Goal: Register for event/course

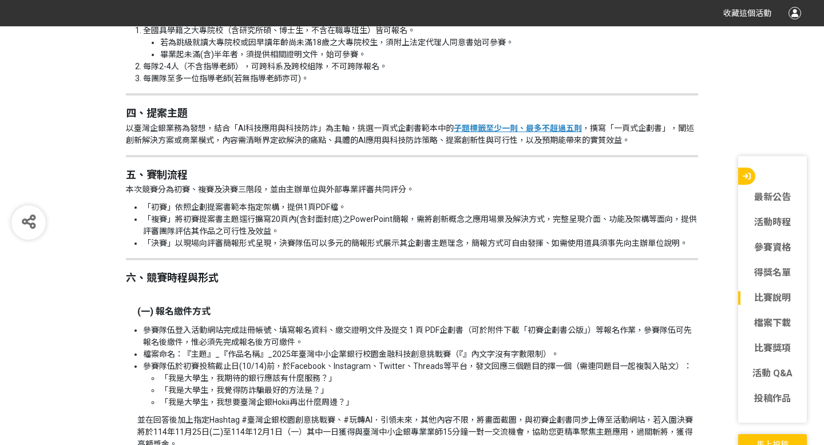
scroll to position [1267, 0]
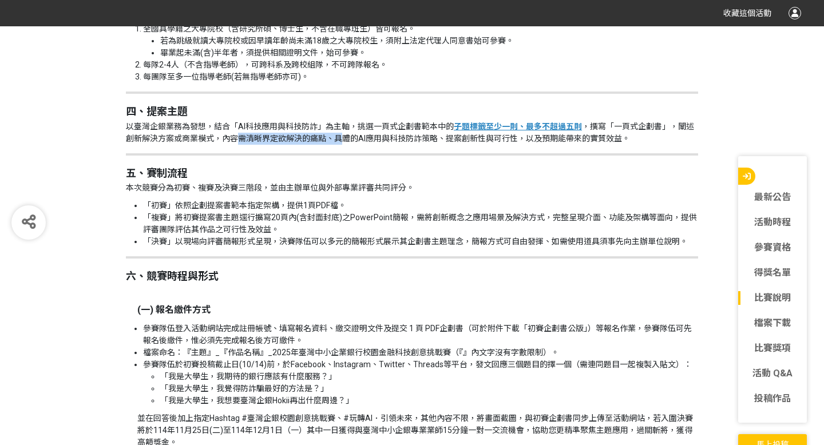
drag, startPoint x: 240, startPoint y: 134, endPoint x: 341, endPoint y: 141, distance: 101.5
click at [342, 142] on p "以臺灣企銀業務為發想，結合「AI科技應用與科技防詐」為主軸，挑選一頁式企劃書範本中的 子題標籤至少一則、最多不超過五則 ，撰寫「一頁式企劃書」，闡述創新解決方…" at bounding box center [412, 133] width 572 height 24
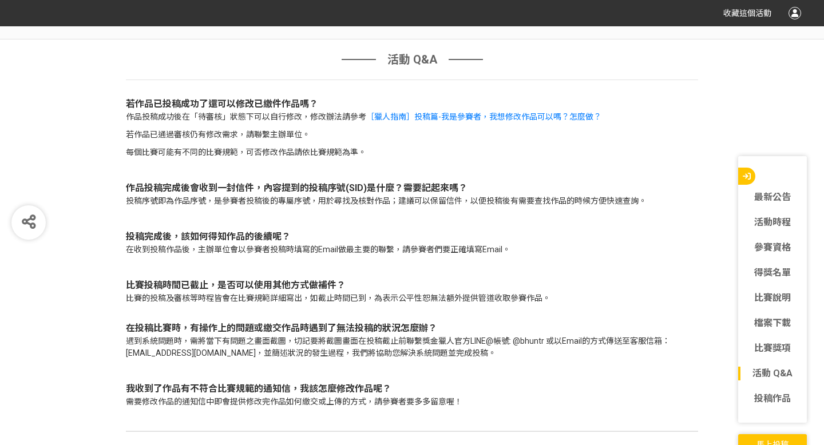
scroll to position [3872, 0]
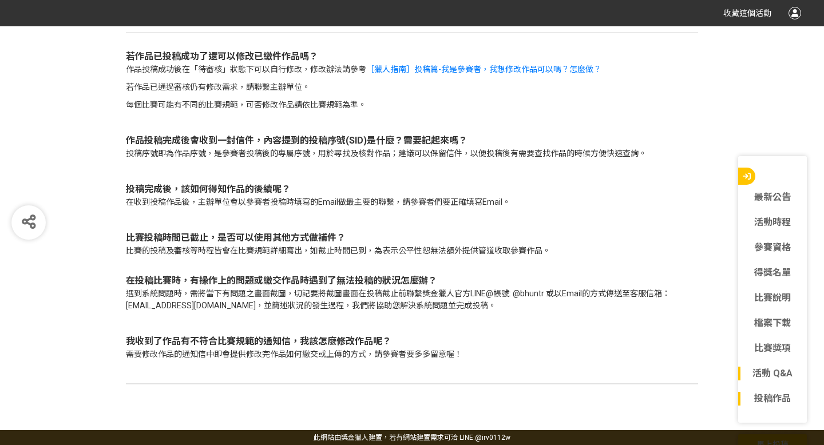
click at [773, 397] on link "投稿作品" at bounding box center [772, 399] width 69 height 14
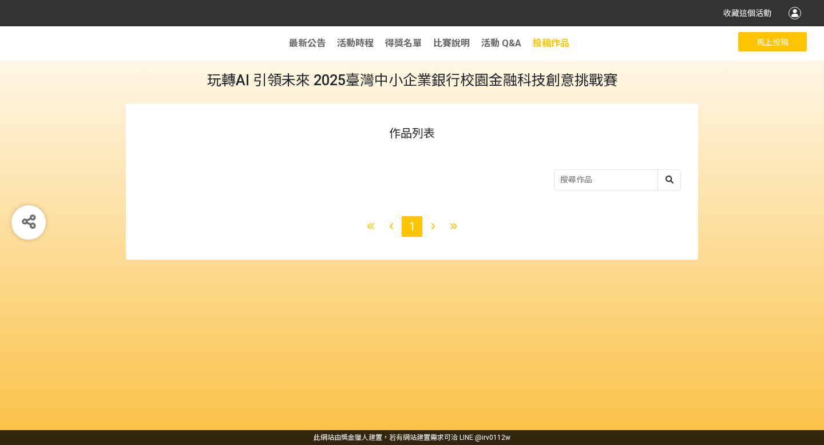
click at [538, 42] on span "投稿作品" at bounding box center [551, 43] width 37 height 11
click at [501, 43] on span "活動 Q&A" at bounding box center [501, 43] width 40 height 11
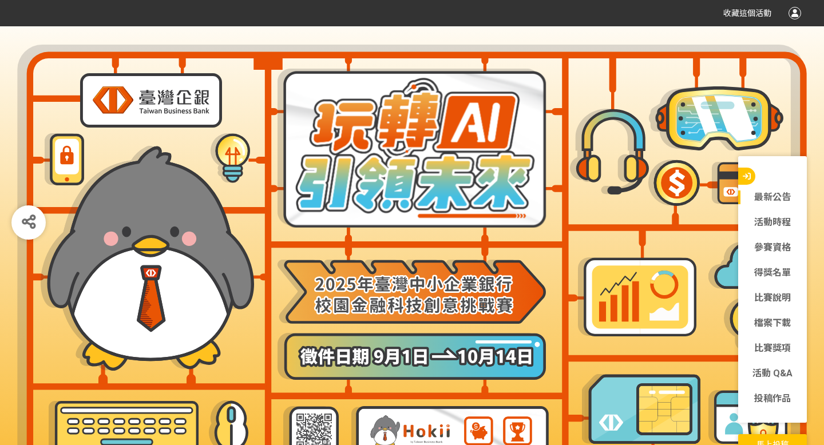
click at [770, 200] on link "最新公告" at bounding box center [772, 198] width 69 height 14
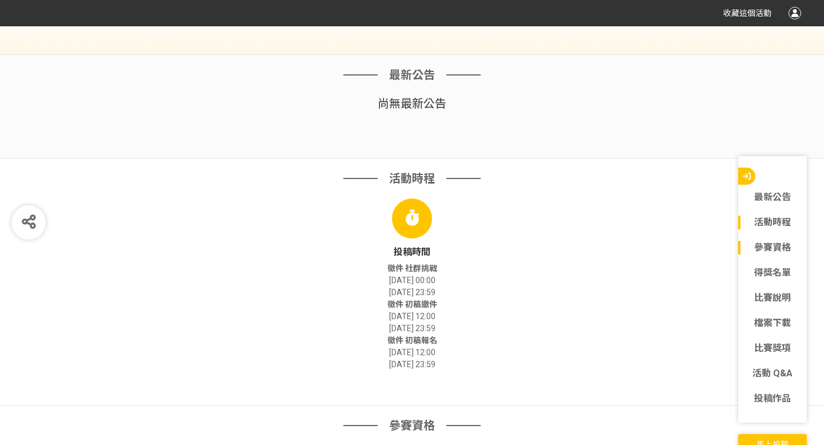
click at [770, 218] on link "活動時程" at bounding box center [772, 223] width 69 height 14
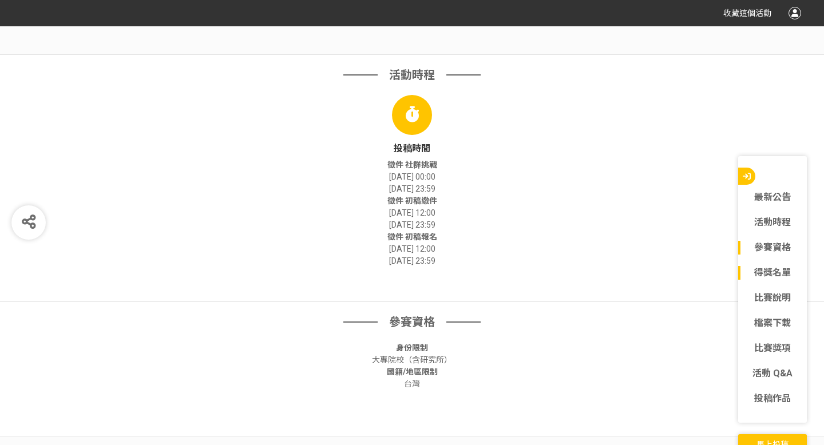
click at [772, 275] on link "得獎名單" at bounding box center [772, 273] width 69 height 14
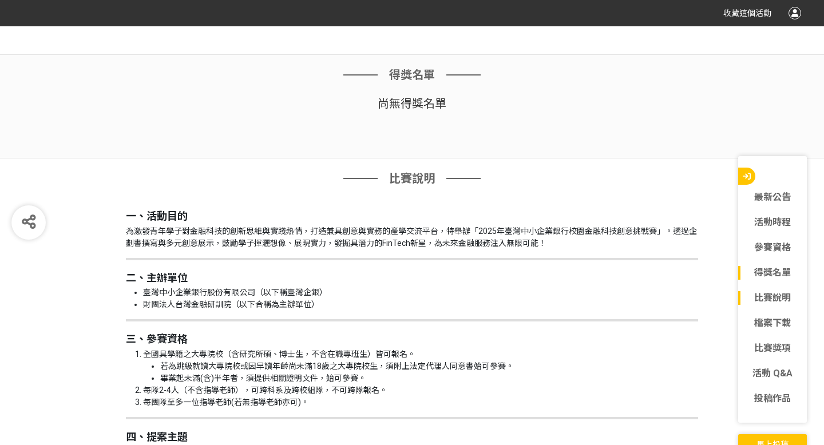
click at [774, 299] on link "比賽說明" at bounding box center [772, 298] width 69 height 14
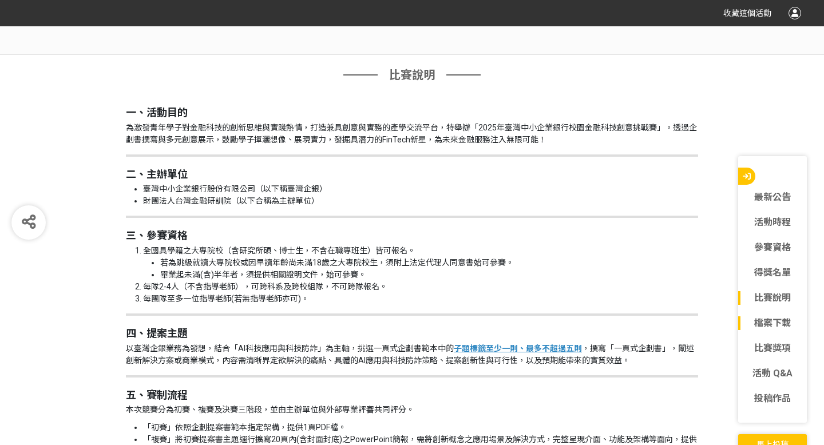
click at [774, 322] on link "檔案下載" at bounding box center [772, 324] width 69 height 14
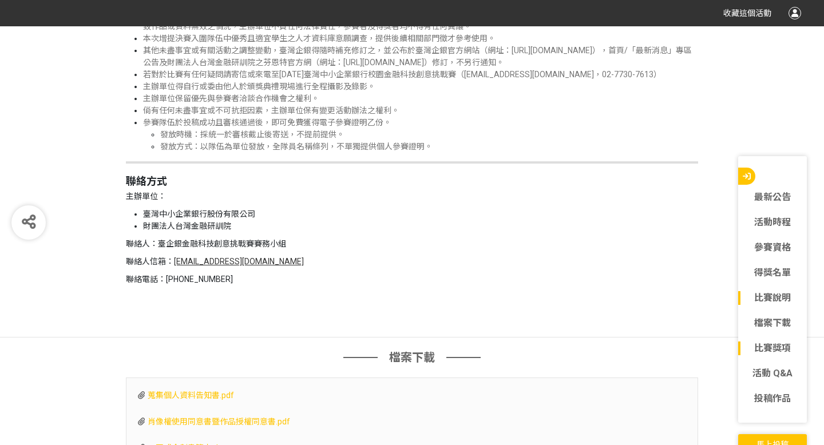
click at [774, 347] on link "比賽獎項" at bounding box center [772, 349] width 69 height 14
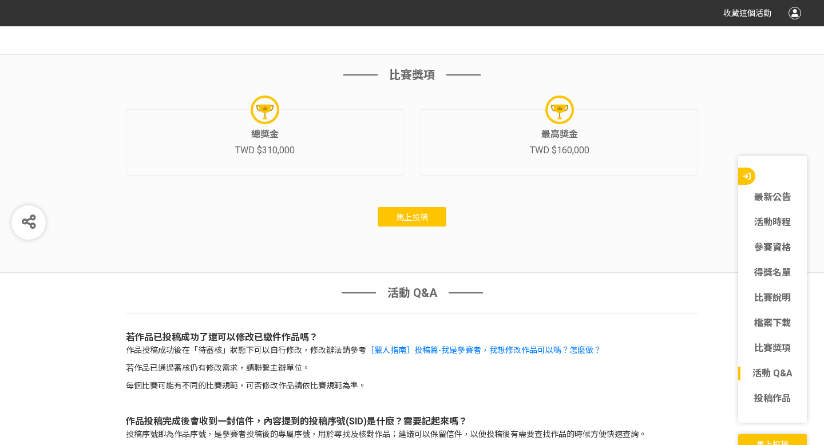
click at [772, 373] on link "活動 Q&A" at bounding box center [772, 374] width 69 height 14
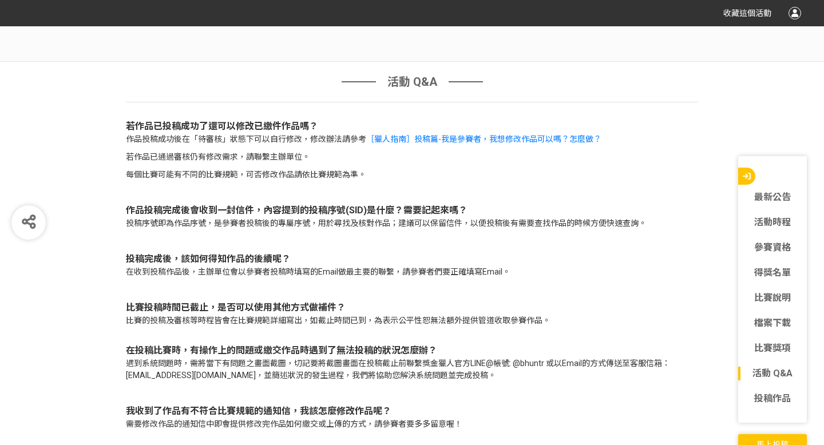
scroll to position [3809, 0]
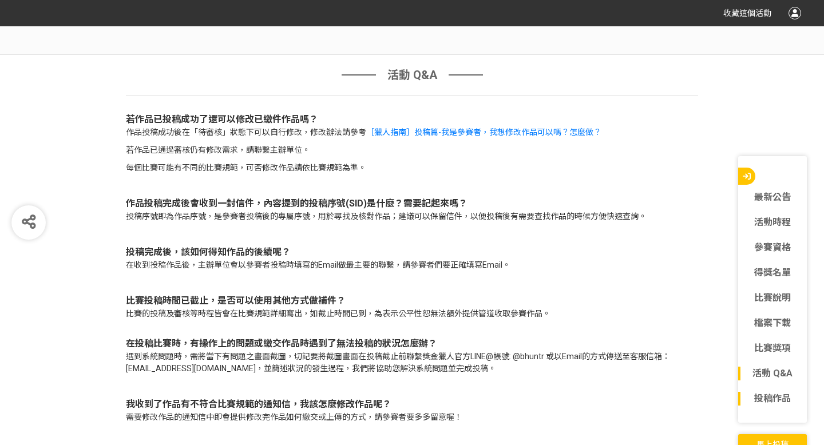
click at [769, 392] on link "投稿作品" at bounding box center [772, 399] width 69 height 14
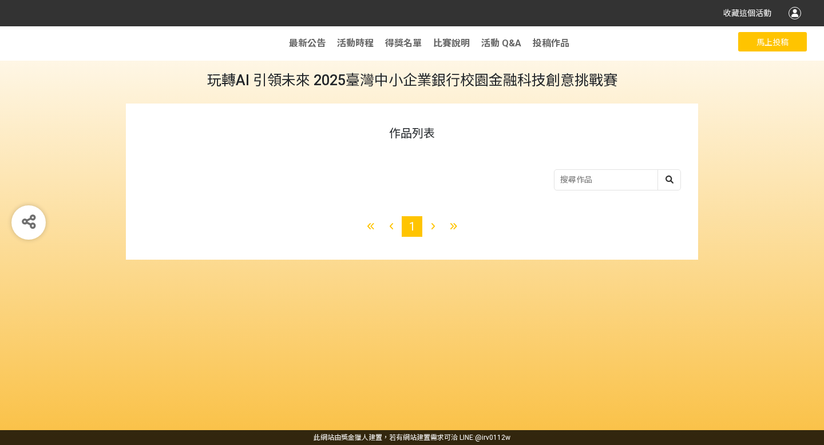
click at [759, 51] on button "馬上投稿" at bounding box center [772, 41] width 69 height 19
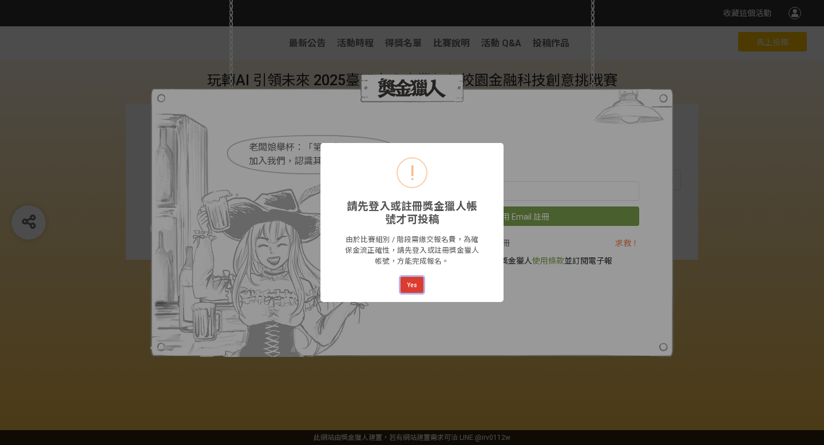
click at [418, 278] on button "Yes" at bounding box center [412, 285] width 23 height 16
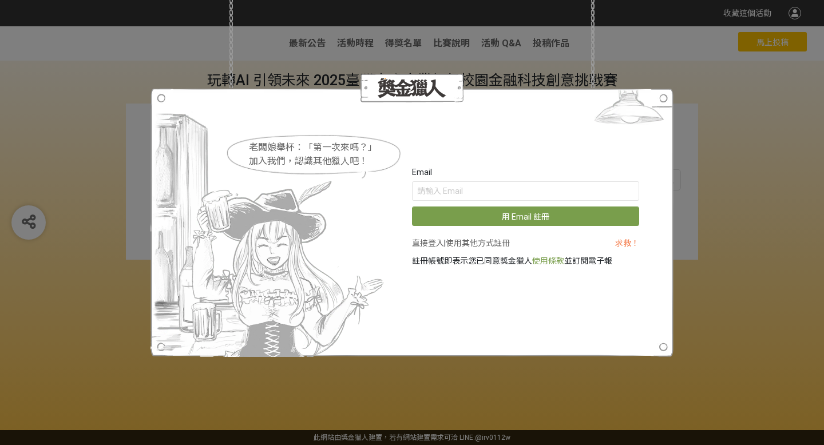
click at [102, 172] on div "老闆娘舉杯：「第一次來嗎？」 加入我們，認識其他獵人吧！ Email 用 Email 註冊 直接登入 | 使用其他方式註冊 求救！ 註冊帳號即表示您已同意獎金…" at bounding box center [412, 222] width 824 height 445
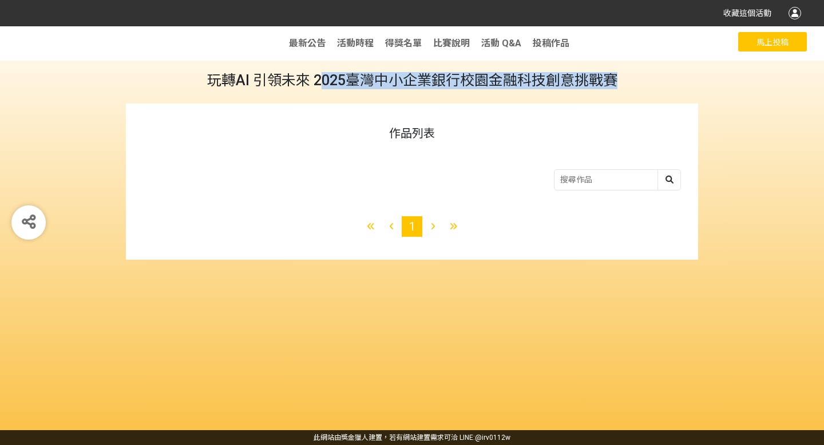
drag, startPoint x: 619, startPoint y: 79, endPoint x: 319, endPoint y: 74, distance: 299.9
click at [320, 73] on h1 "玩轉AI 引領未來 2025臺灣中小企業銀行校園金融科技創意挑戰賽" at bounding box center [412, 80] width 824 height 17
click at [503, 89] on div "玩轉AI 引領未來 2025臺灣中小企業銀行校園金融科技創意挑戰賽 作品列表 1" at bounding box center [412, 228] width 824 height 404
drag, startPoint x: 619, startPoint y: 81, endPoint x: 236, endPoint y: 70, distance: 382.5
click at [236, 70] on div "玩轉AI 引領未來 2025臺灣中小企業銀行校園金融科技創意挑戰賽 作品列表 1" at bounding box center [412, 228] width 824 height 404
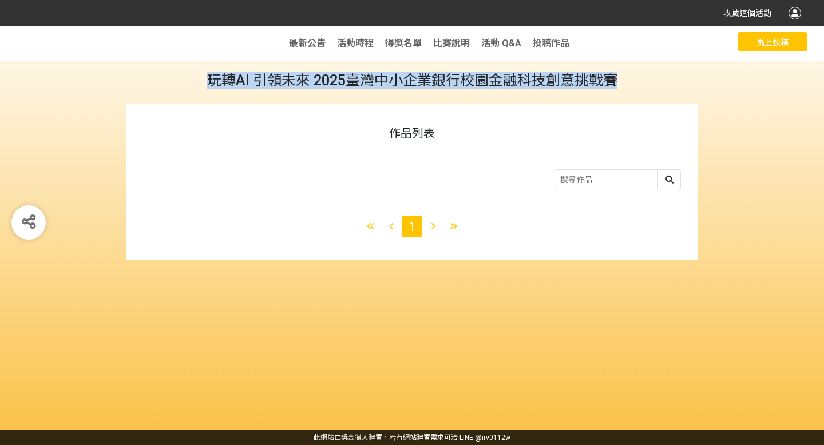
copy span "玩轉AI 引領未來 2025臺灣中小企業銀行校園金融科技創意挑戰賽"
click at [751, 44] on button "馬上投稿" at bounding box center [772, 41] width 69 height 19
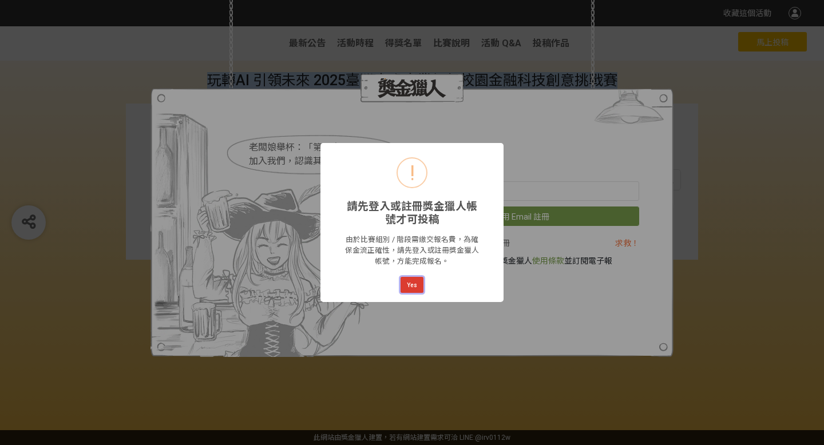
click at [420, 283] on button "Yes" at bounding box center [412, 285] width 23 height 16
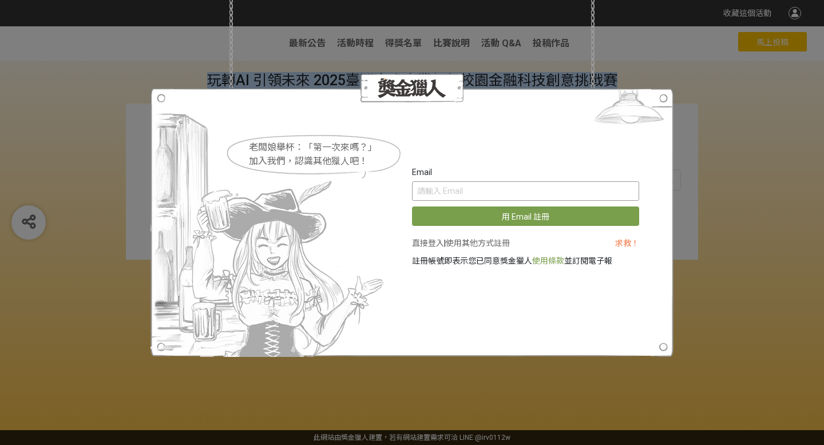
click at [500, 196] on input "text" at bounding box center [525, 190] width 227 height 19
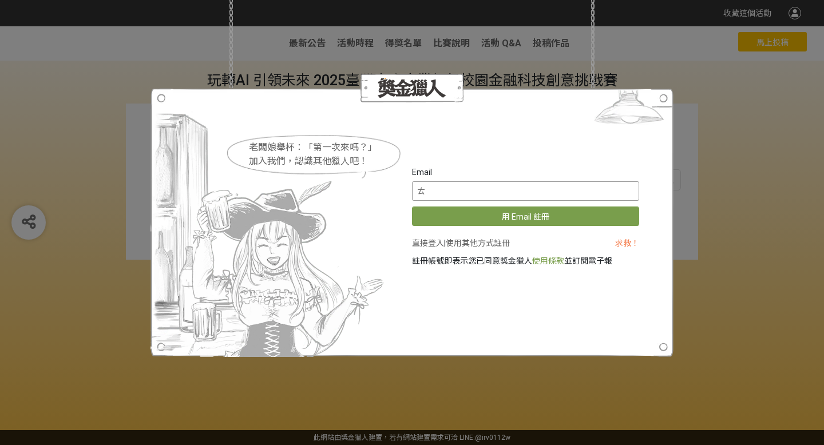
type input "ㄍ"
click at [500, 196] on input "[EMAIL_ADDRESS][DOMAIN_NAME]" at bounding box center [525, 190] width 227 height 19
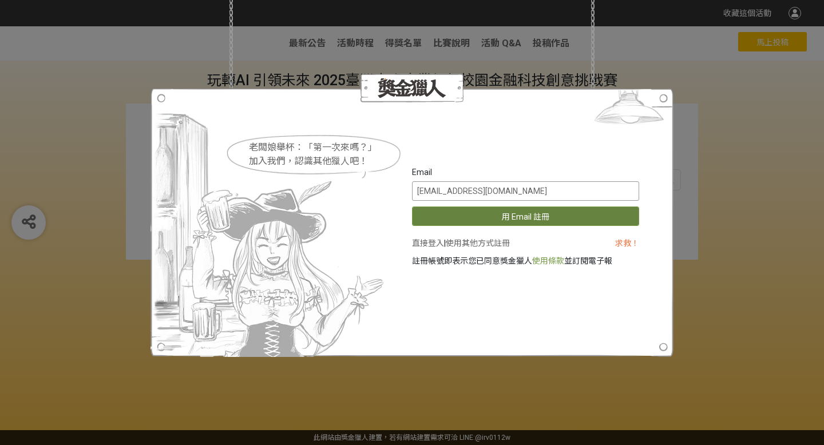
type input "[EMAIL_ADDRESS][DOMAIN_NAME]"
click at [506, 211] on button "用 Email 註冊" at bounding box center [525, 216] width 227 height 19
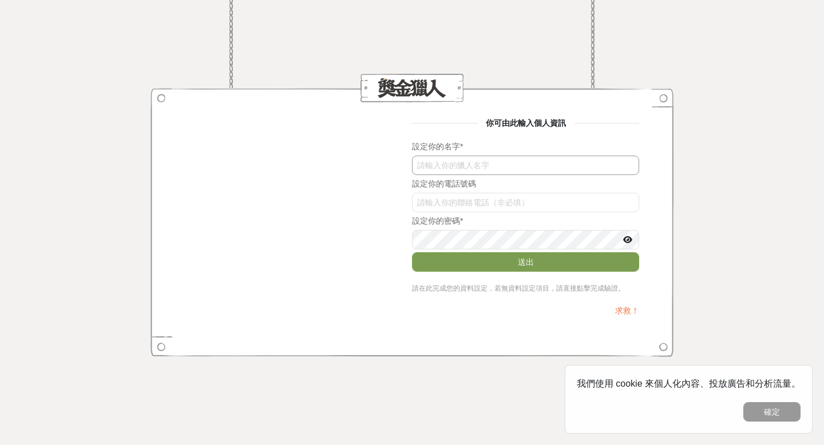
click at [454, 169] on input "text" at bounding box center [525, 165] width 227 height 19
type input "r"
type input "韋依辰"
click at [489, 205] on input "MElnRnp2UTk" at bounding box center [525, 202] width 227 height 19
type input "ㄞ"
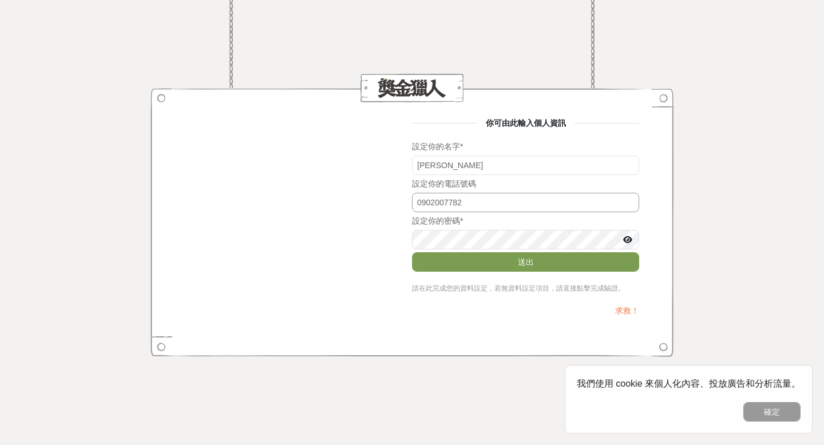
type input "0902007782"
click at [627, 241] on icon at bounding box center [627, 240] width 9 height 8
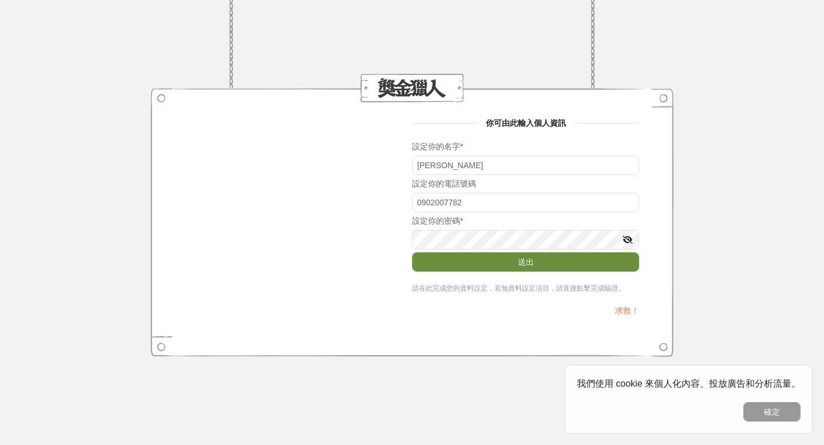
click at [509, 260] on button "送出" at bounding box center [525, 261] width 227 height 19
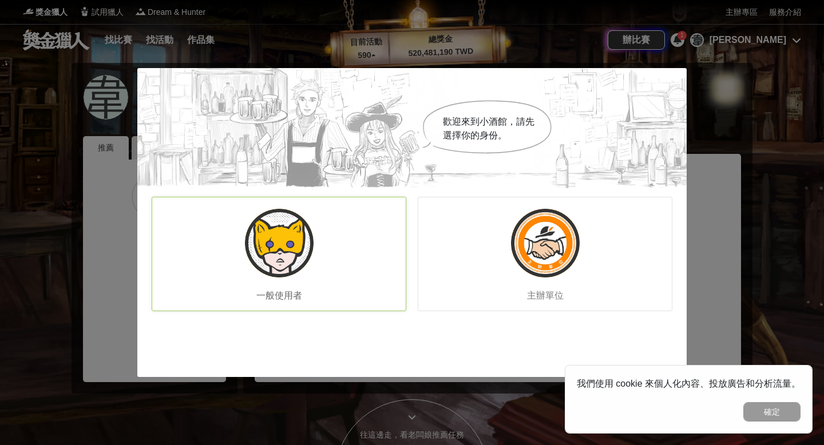
click at [349, 262] on div "一般使用者" at bounding box center [279, 254] width 255 height 114
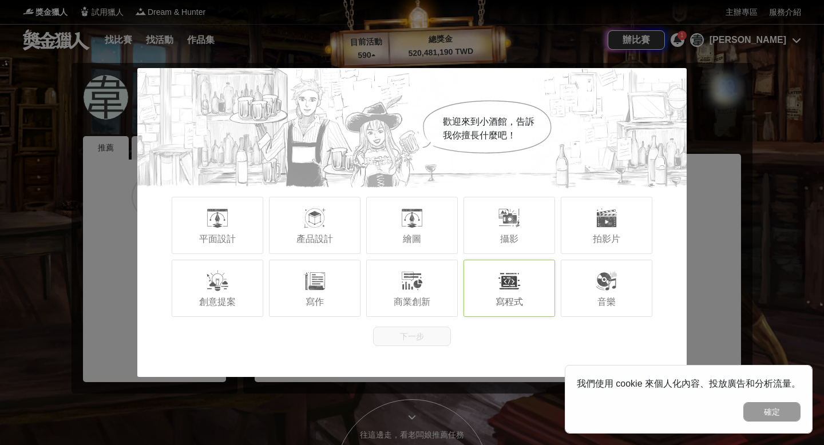
click at [472, 285] on div "寫程式" at bounding box center [510, 288] width 92 height 57
click at [432, 308] on div "商業創新" at bounding box center [412, 288] width 92 height 57
click at [244, 300] on div "創意提案" at bounding box center [218, 288] width 92 height 57
click at [422, 334] on button "下一步" at bounding box center [412, 336] width 78 height 19
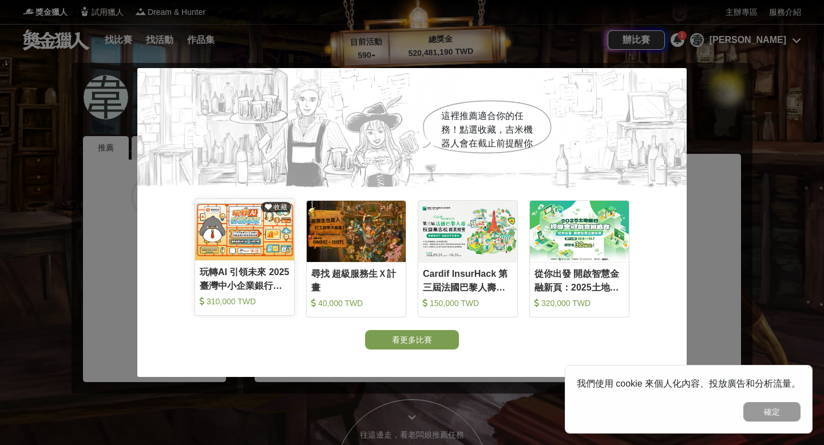
click at [282, 292] on div "玩轉AI 引領未來 2025臺灣中小企業銀行校園金融科技創意挑戰賽 310,000 TWD" at bounding box center [244, 289] width 99 height 46
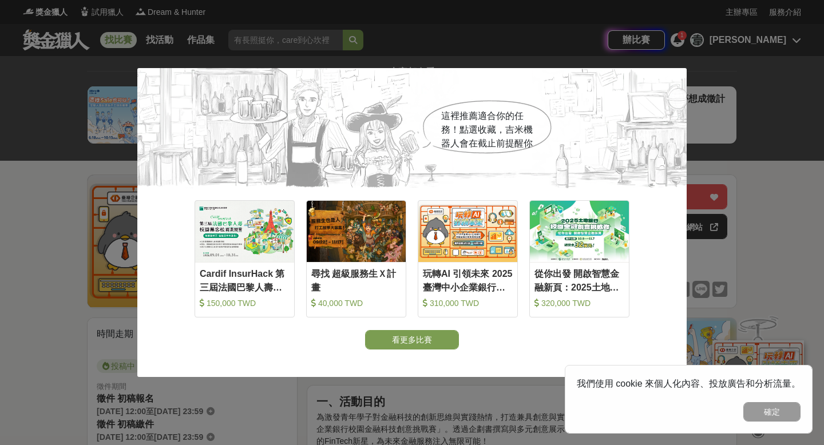
click at [460, 379] on div "這裡推薦適合你的任務！點選收藏，吉米機器人會在截止前提醒你 收藏 Cardif InsurHack 第三屆法國巴黎人壽校園黑客松商業競賽 150,000 TW…" at bounding box center [412, 222] width 824 height 445
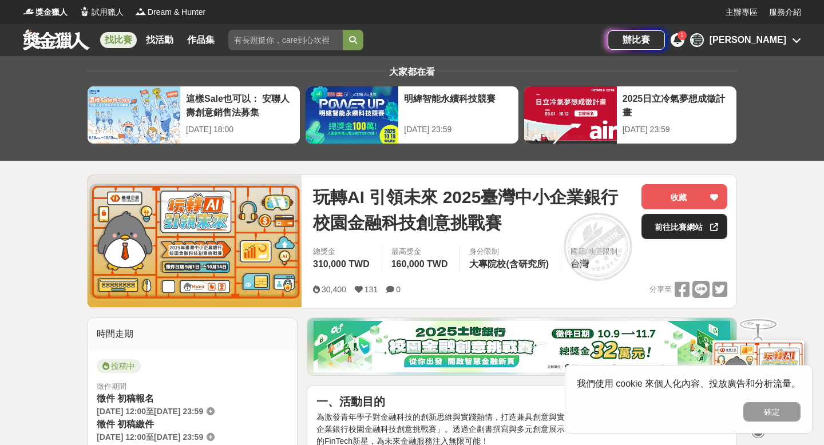
click at [659, 226] on link "前往比賽網站" at bounding box center [685, 226] width 86 height 25
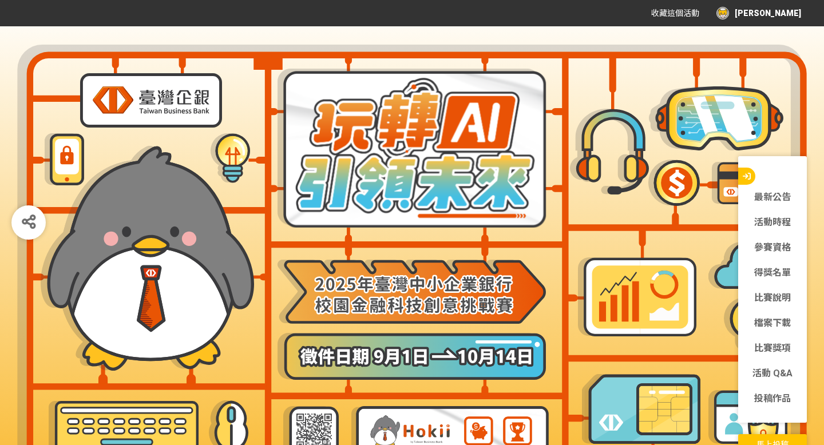
click at [695, 359] on div at bounding box center [412, 260] width 790 height 444
click at [760, 401] on link "投稿作品" at bounding box center [772, 399] width 69 height 14
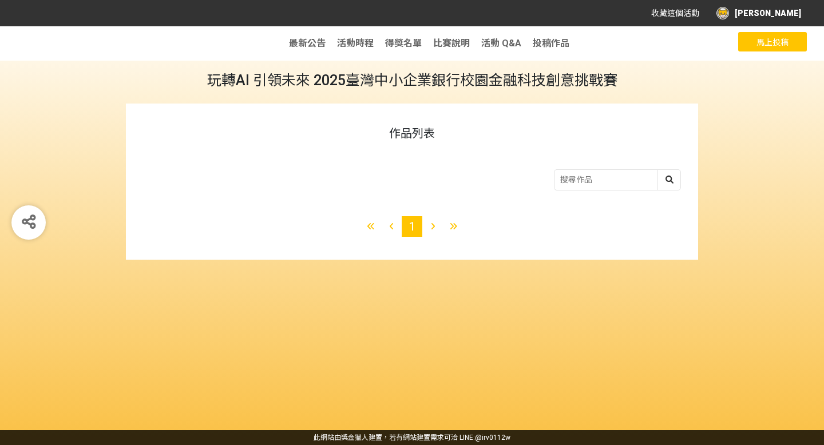
click at [750, 42] on button "馬上投稿" at bounding box center [772, 41] width 69 height 19
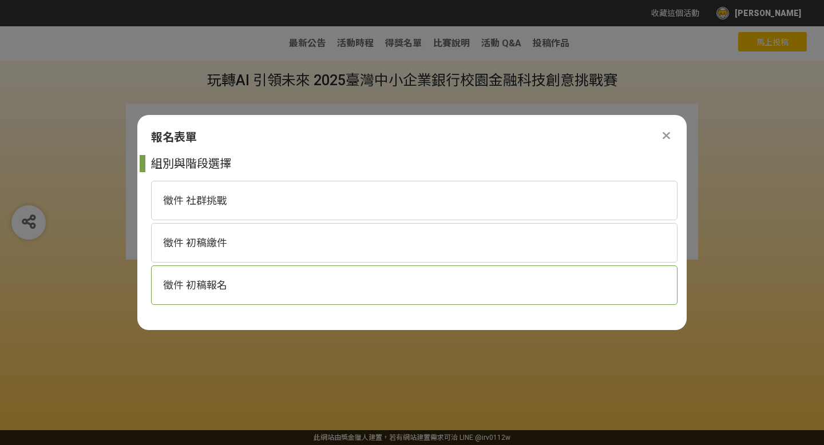
click at [326, 283] on div "徵件 初稿報名" at bounding box center [414, 285] width 527 height 39
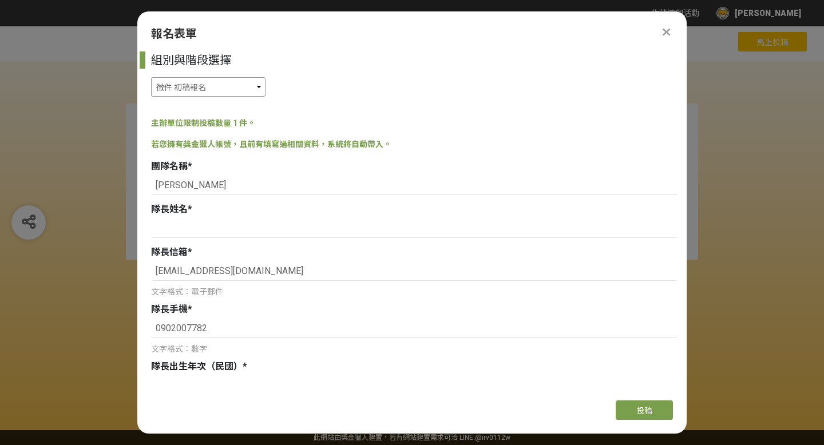
click at [259, 89] on select "徵件 社群挑戰 徵件 初稿繳件 徵件 初稿報名" at bounding box center [208, 86] width 114 height 19
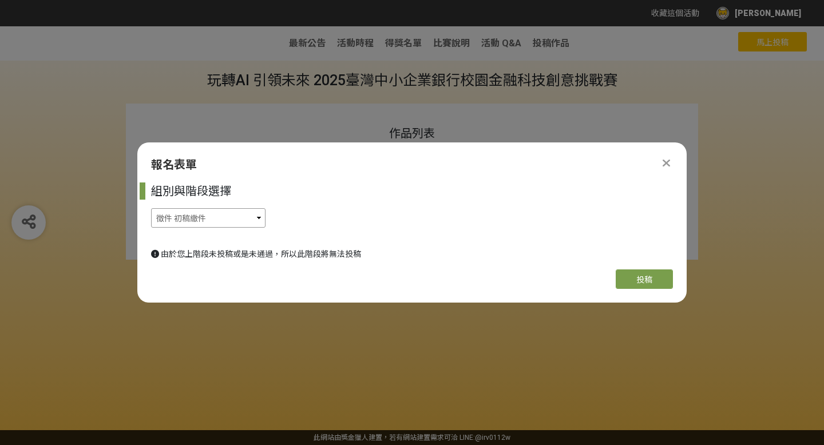
click at [233, 218] on select "徵件 社群挑戰 徵件 初稿繳件 徵件 初稿報名" at bounding box center [208, 217] width 114 height 19
click at [227, 223] on select "徵件 社群挑戰 徵件 初稿繳件 徵件 初稿報名" at bounding box center [208, 217] width 114 height 19
select select "185368:185625"
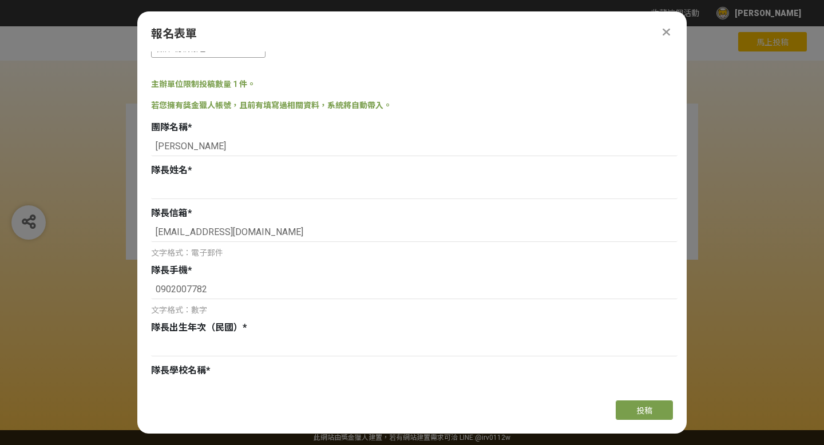
scroll to position [53, 0]
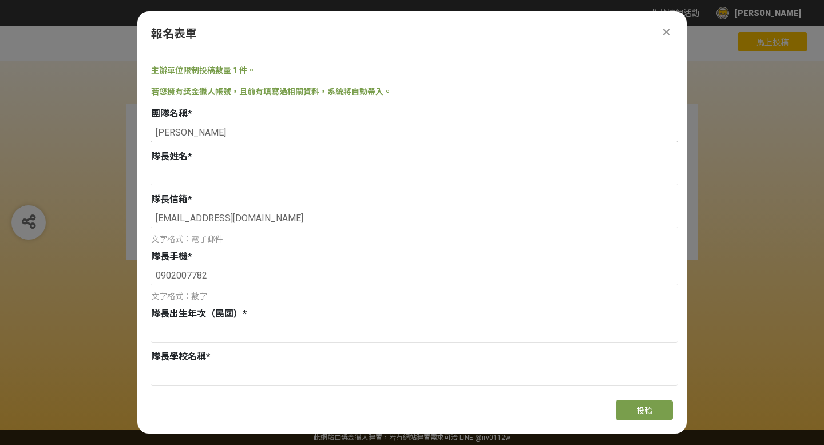
drag, startPoint x: 204, startPoint y: 127, endPoint x: 101, endPoint y: 128, distance: 103.0
click at [101, 129] on div "收藏這個活動 韋依辰 此網站由獎金獵人建置，若有網站建置需求 可洽 LINE: @irv0112w 分享 Facebook Line Twitter 報名表單…" at bounding box center [412, 222] width 824 height 445
click at [238, 176] on input at bounding box center [414, 175] width 527 height 19
type input "j"
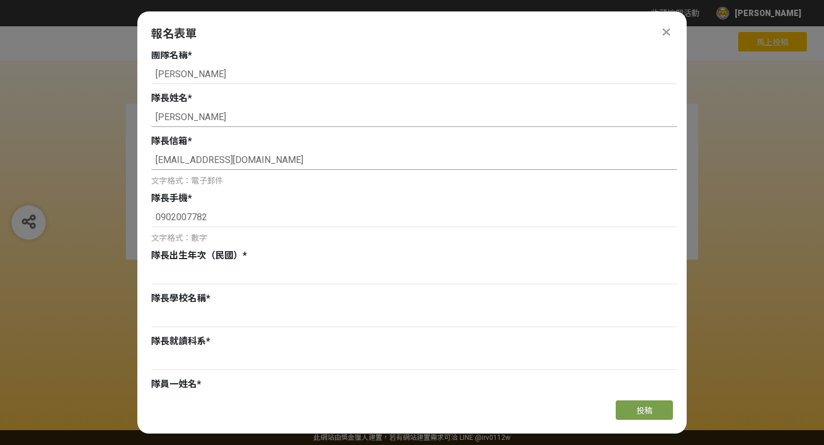
scroll to position [122, 0]
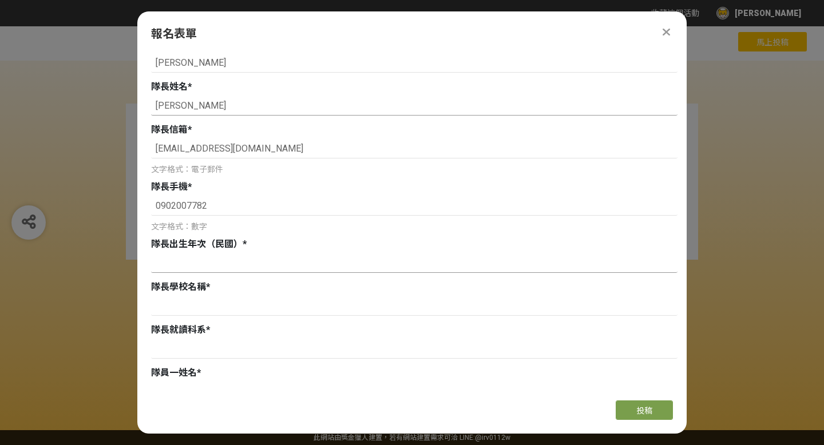
type input "韋依辰"
click at [207, 257] on input at bounding box center [414, 263] width 527 height 19
type input "ㄉ"
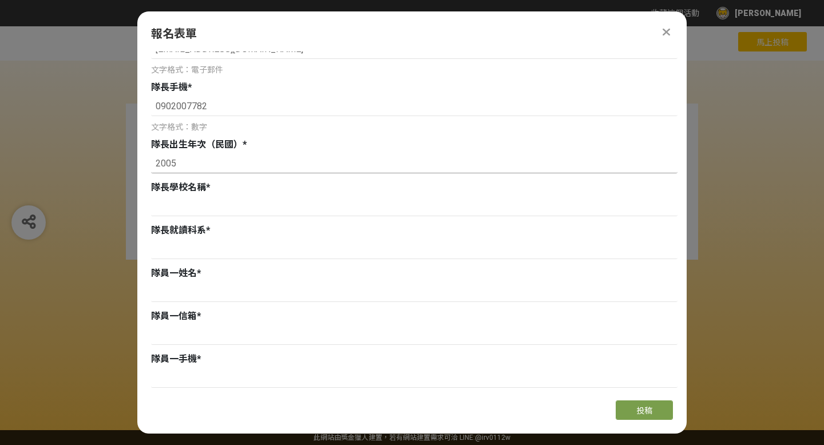
scroll to position [221, 0]
type input "2005"
click at [204, 208] on input at bounding box center [414, 206] width 527 height 19
type input "e"
type input "ㄨ"
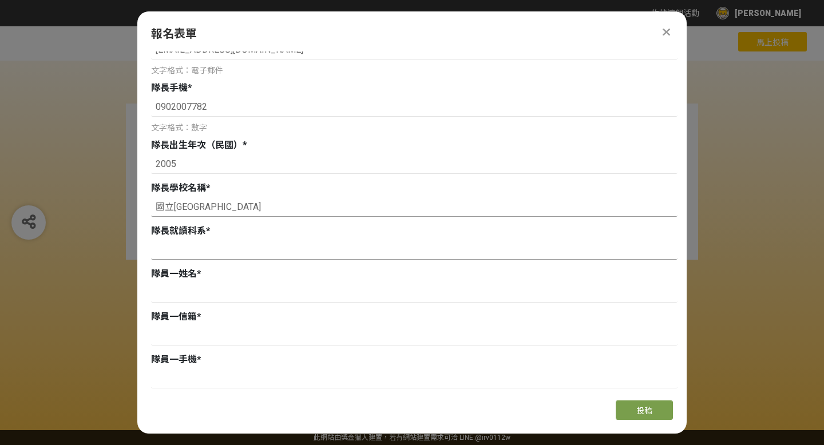
type input "國立臺中科技大學"
click at [201, 242] on input at bounding box center [414, 249] width 527 height 19
type input "資訊管理系"
click at [192, 284] on input at bounding box center [414, 292] width 527 height 19
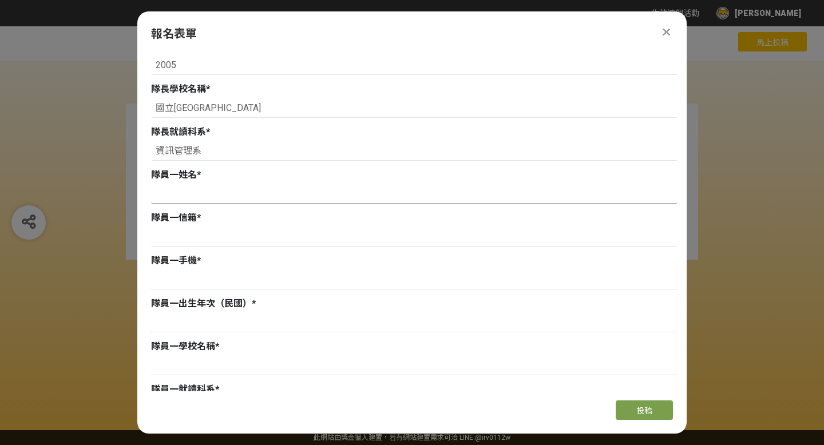
scroll to position [320, 0]
type input "許宇晴"
click at [203, 238] on input at bounding box center [414, 237] width 527 height 19
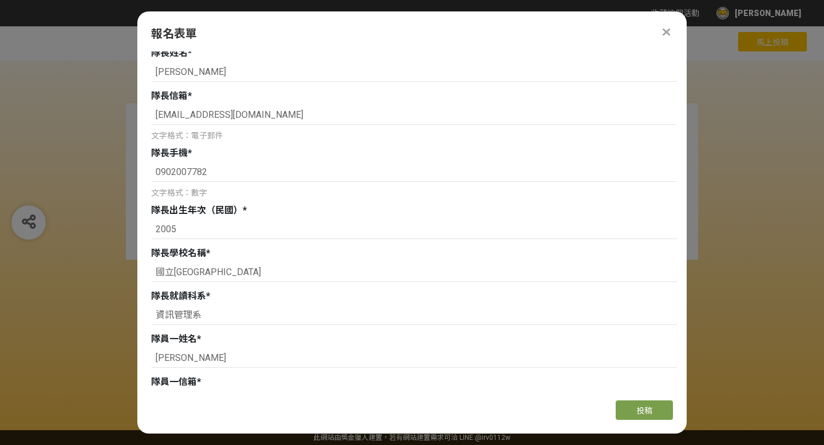
scroll to position [0, 0]
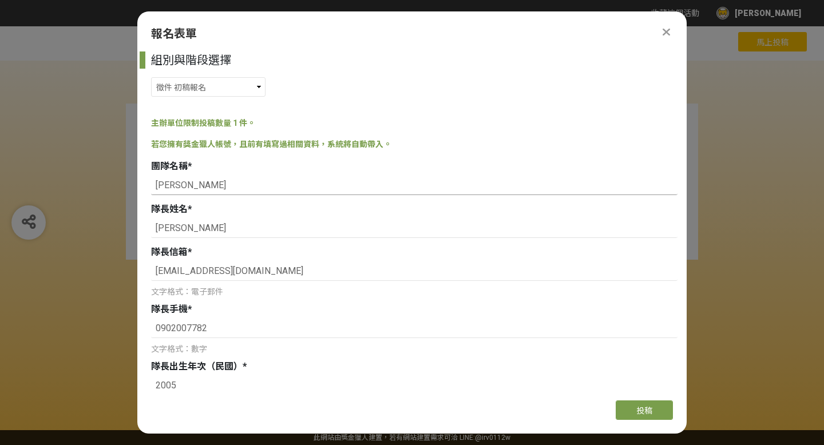
drag, startPoint x: 184, startPoint y: 186, endPoint x: 155, endPoint y: 183, distance: 28.8
click at [155, 184] on input "韋依辰" at bounding box center [414, 185] width 527 height 19
type input "我有二吱冰麒淋"
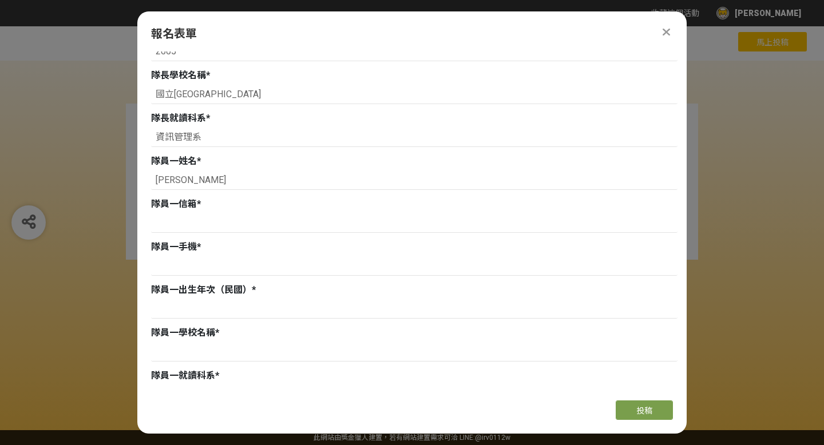
scroll to position [335, 0]
click at [185, 303] on input at bounding box center [414, 308] width 527 height 19
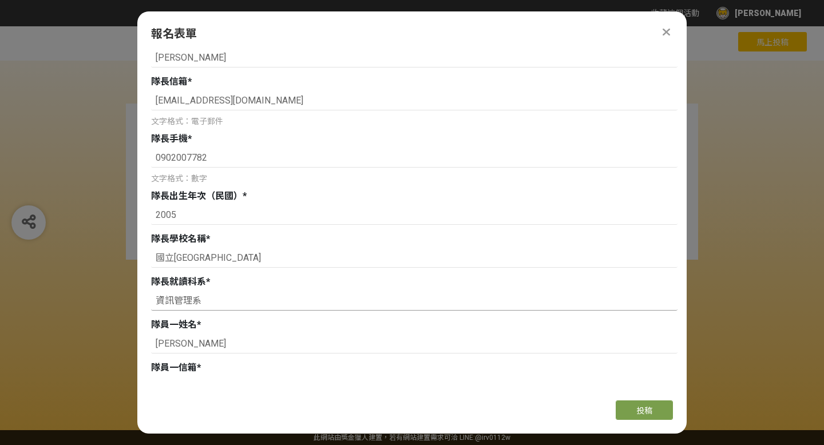
scroll to position [187, 0]
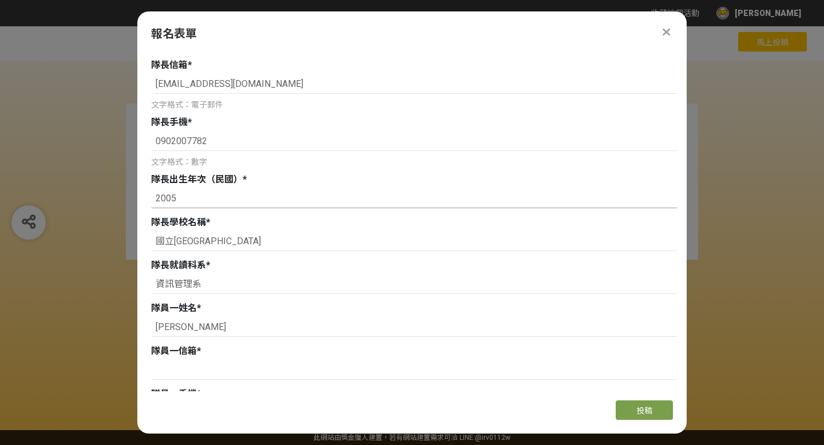
drag, startPoint x: 179, startPoint y: 197, endPoint x: 137, endPoint y: 196, distance: 41.8
click at [137, 196] on div "組別與階段選擇 徵件 社群挑戰 徵件 初稿繳件 徵件 初稿報名 主辦單位限制投稿數量 1 件。 若您擁有獎金獵人帳號，且前有填寫過相關資料，系統將自動帶入。 …" at bounding box center [411, 222] width 549 height 340
type input "愛"
type input "94"
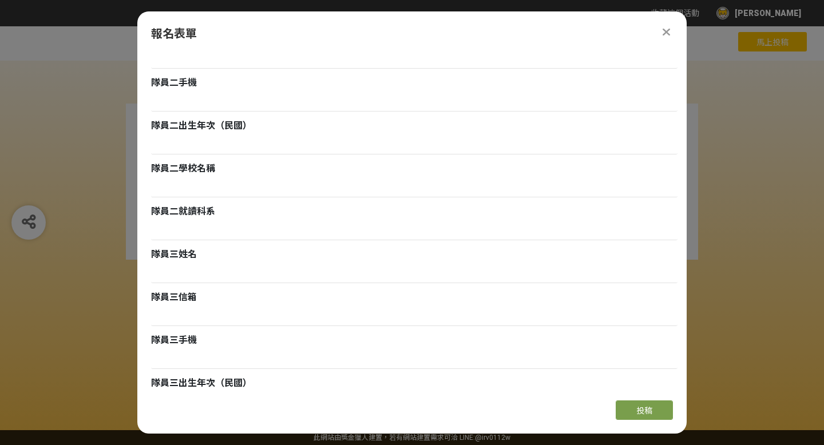
scroll to position [1003, 0]
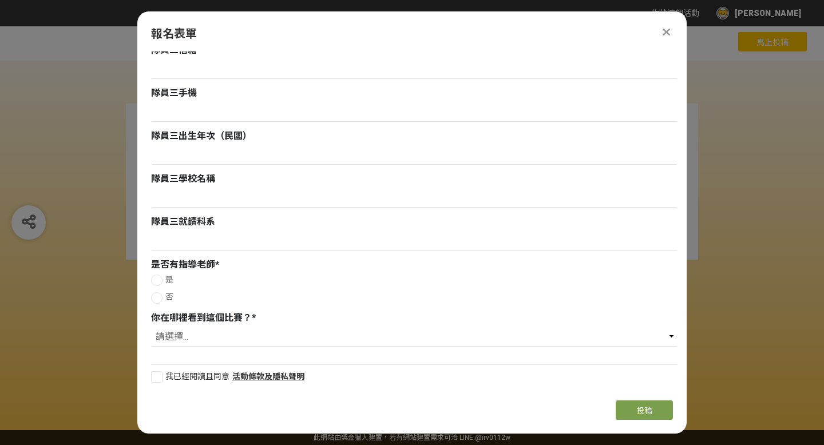
click at [156, 279] on div at bounding box center [156, 280] width 11 height 11
radio input "true"
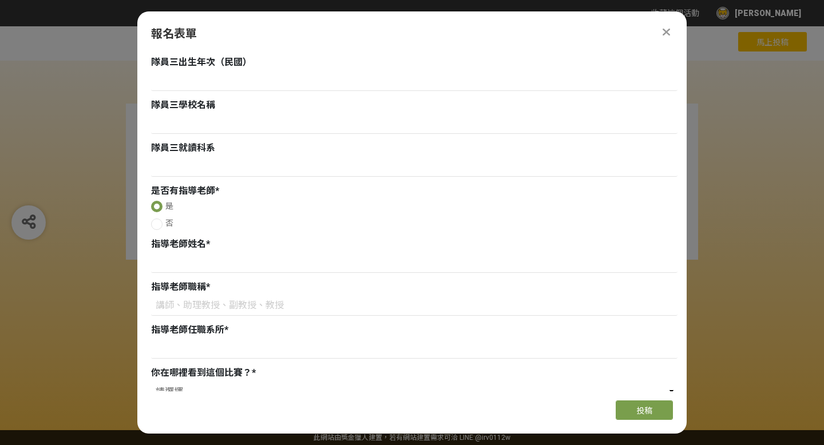
scroll to position [1079, 0]
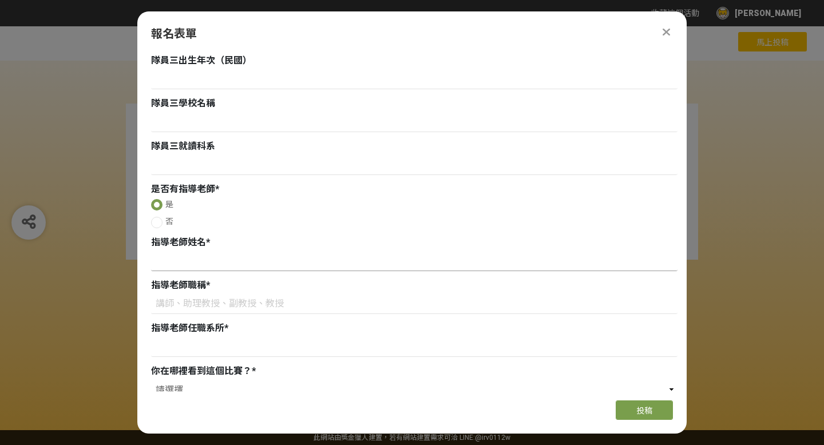
click at [192, 258] on input at bounding box center [414, 261] width 527 height 19
type input "c"
type input "黃天麒"
click at [185, 301] on input at bounding box center [414, 304] width 527 height 19
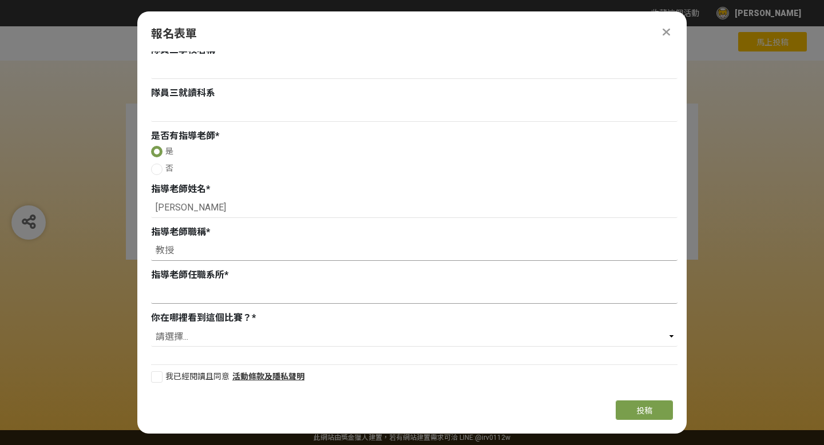
type input "教授"
click at [196, 293] on input at bounding box center [414, 293] width 527 height 19
type input "資訊管理系"
click at [181, 338] on select "請選擇... 獎金獵人網站 Facebook / Instagram 校園講座 / 老師系上推薦 電子郵件 海報 其他" at bounding box center [414, 336] width 527 height 19
select select "校園講座 / 老師系上推薦"
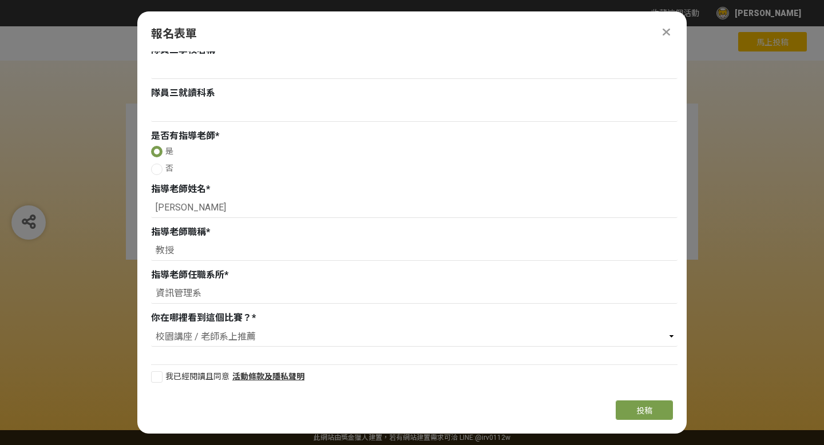
click at [158, 376] on div at bounding box center [156, 376] width 11 height 11
checkbox input "true"
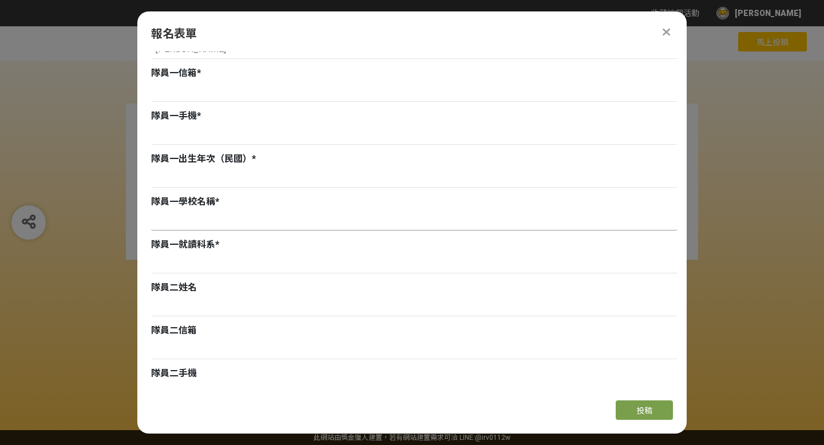
scroll to position [465, 0]
click at [213, 261] on input at bounding box center [414, 264] width 527 height 19
type input "資訊管理系"
click at [195, 217] on input at bounding box center [414, 221] width 527 height 19
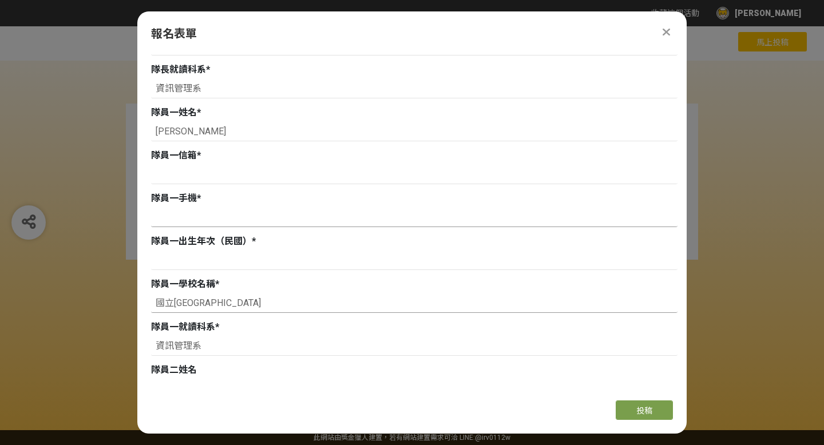
scroll to position [358, 0]
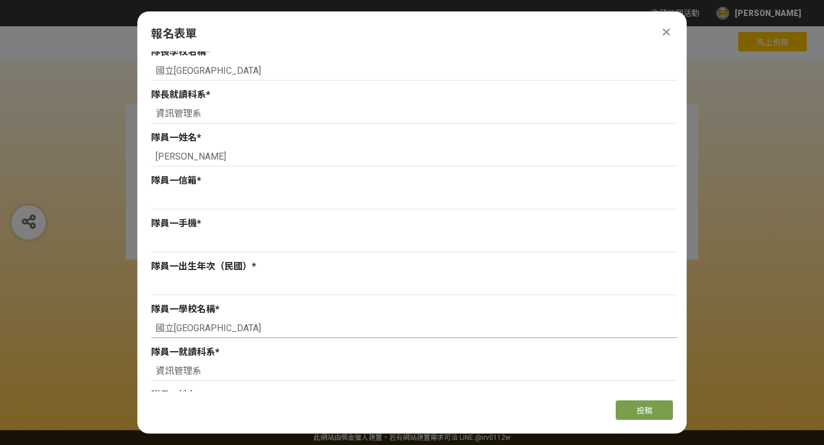
type input "國立臺中科技大學"
click at [201, 193] on input at bounding box center [414, 199] width 527 height 19
paste input "mk94531005@gmail.com"
click at [155, 199] on input "mk94531005@gmail.com" at bounding box center [414, 199] width 527 height 19
type input "mk94531005@gmail.com"
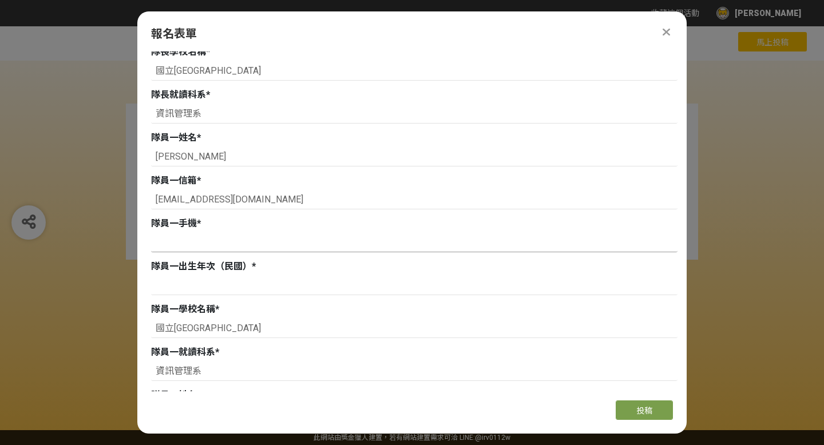
click at [191, 243] on input at bounding box center [414, 242] width 527 height 19
type input "ㄞ"
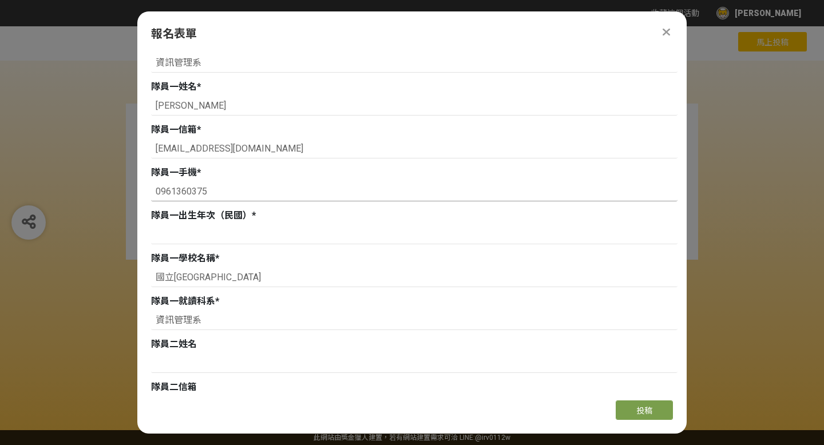
scroll to position [412, 0]
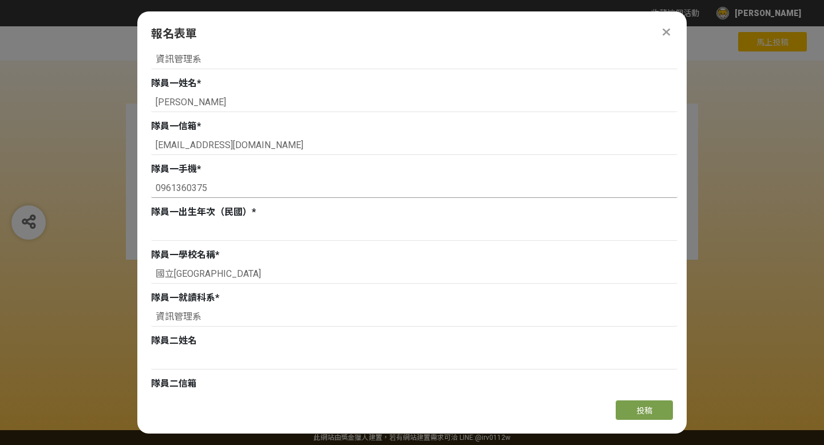
type input "0961360375"
click at [218, 232] on input at bounding box center [414, 230] width 527 height 19
type input "93"
click at [149, 207] on div "組別與階段選擇 徵件 社群挑戰 徵件 初稿繳件 徵件 初稿報名 主辦單位限制投稿數量 1 件。 若您擁有獎金獵人帳號，且前有填寫過相關資料，系統將自動帶入。 …" at bounding box center [411, 222] width 549 height 340
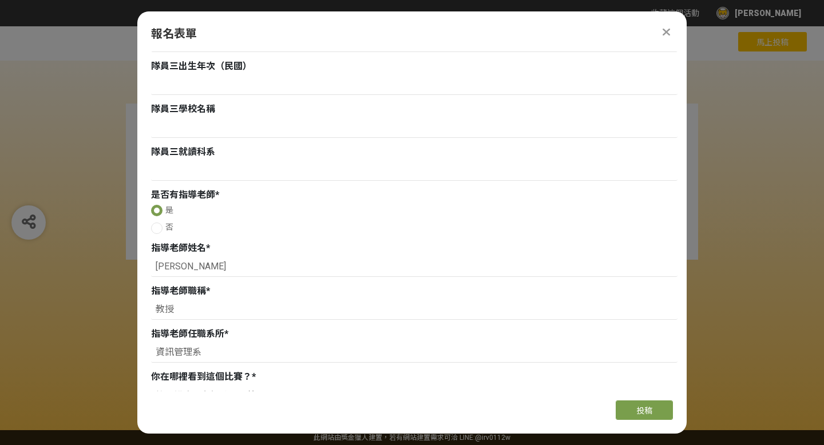
scroll to position [1132, 0]
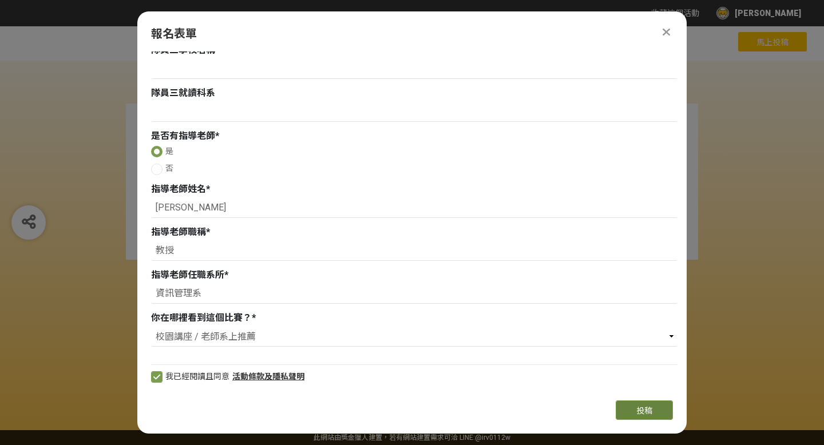
click at [635, 413] on button "投稿" at bounding box center [644, 410] width 57 height 19
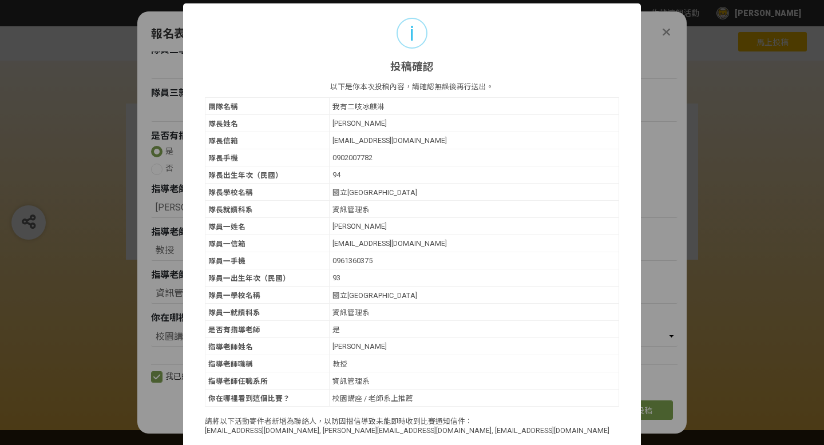
scroll to position [23, 0]
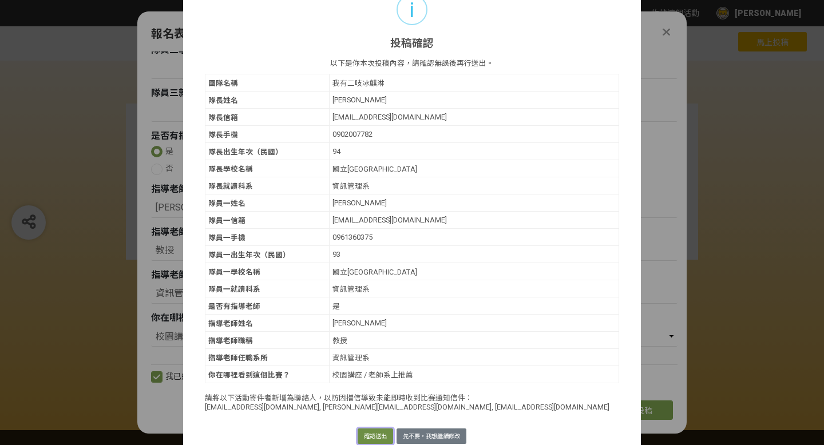
click at [366, 429] on button "確認送出" at bounding box center [375, 437] width 35 height 16
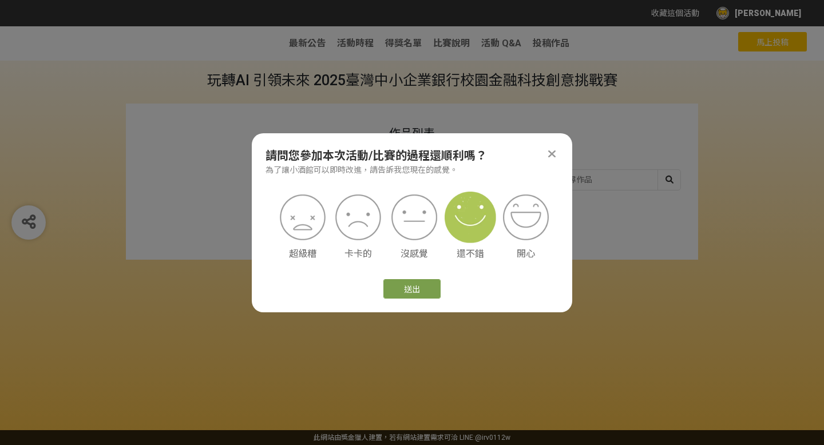
click at [467, 224] on img at bounding box center [471, 218] width 52 height 52
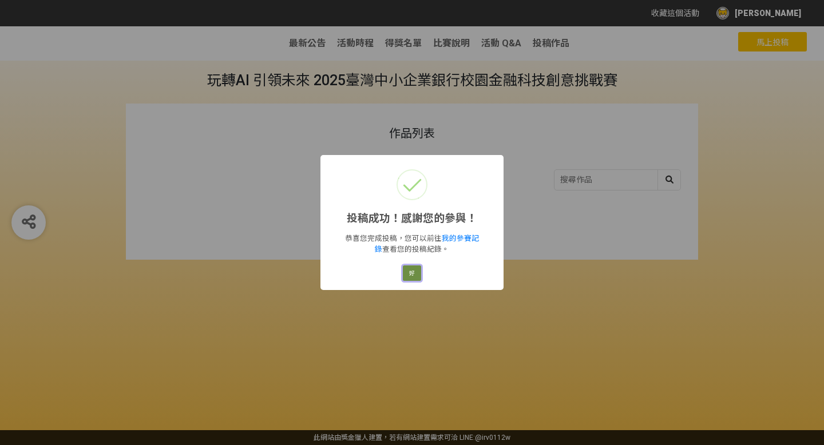
click at [414, 273] on button "好" at bounding box center [412, 274] width 18 height 16
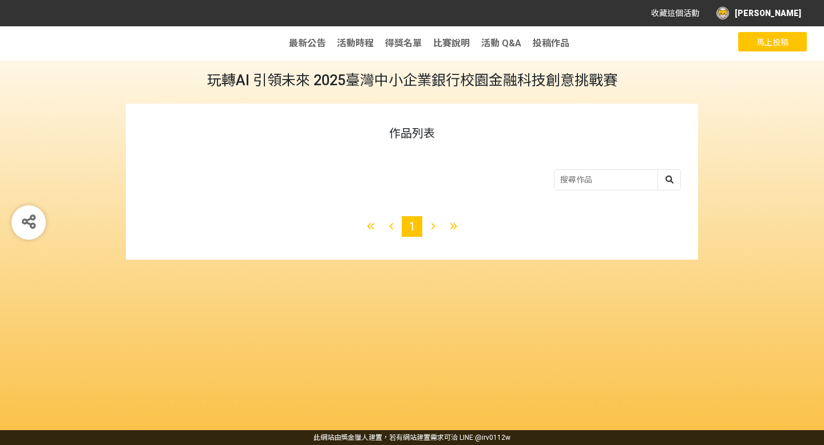
click at [751, 41] on button "馬上投稿" at bounding box center [772, 41] width 69 height 19
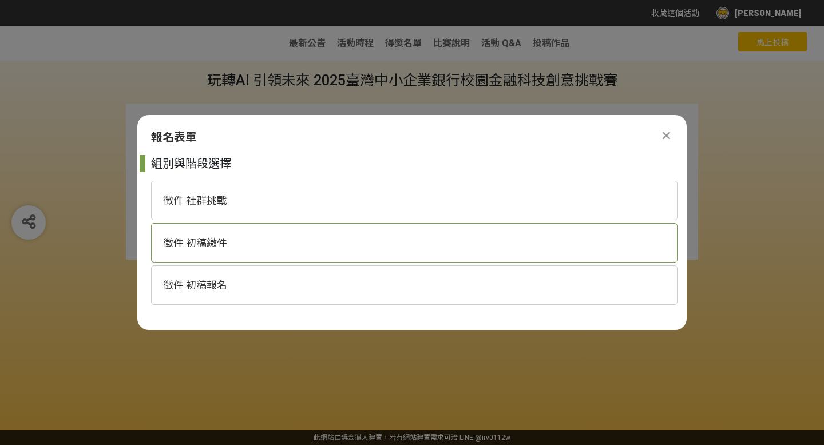
click at [397, 255] on div "徵件 初稿繳件" at bounding box center [414, 242] width 527 height 39
select select "185368:185627"
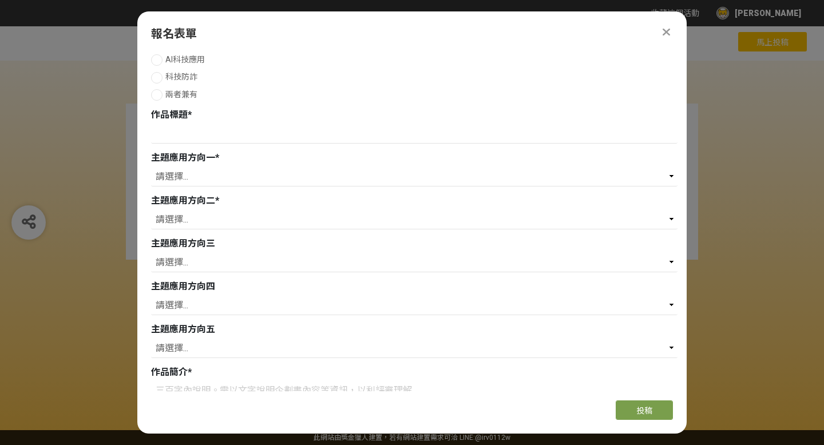
scroll to position [0, 0]
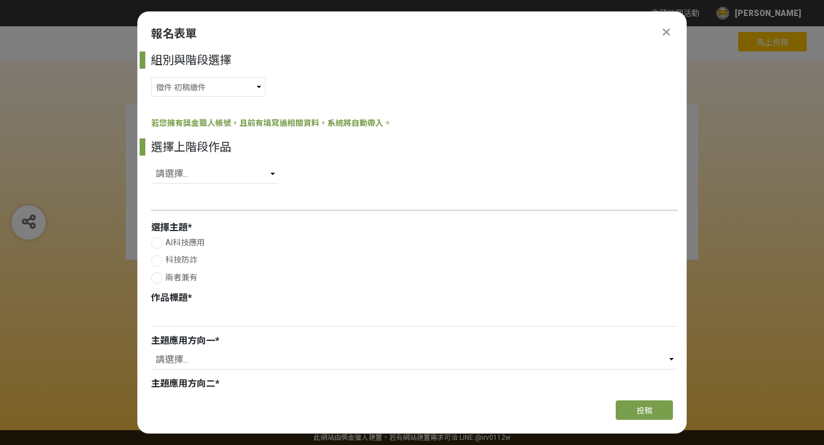
click at [667, 29] on icon at bounding box center [666, 31] width 7 height 11
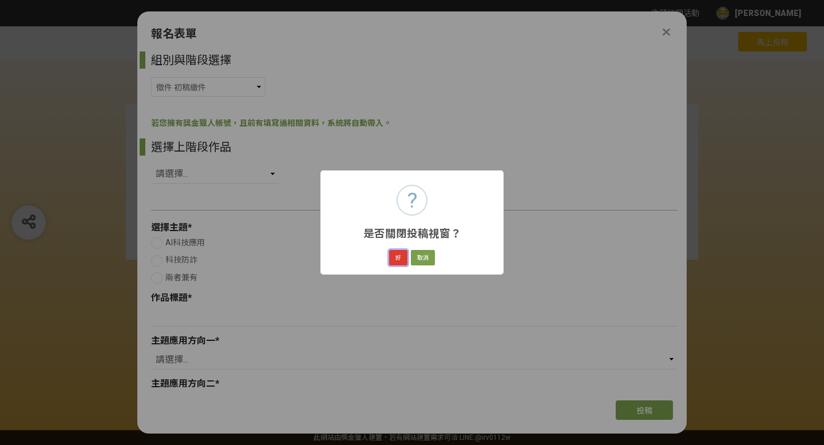
click at [400, 258] on button "好" at bounding box center [398, 258] width 18 height 16
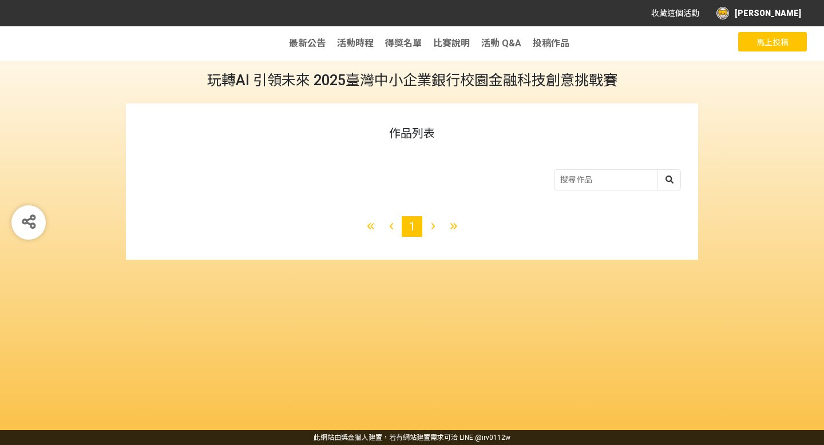
click at [771, 45] on span "馬上投稿" at bounding box center [773, 42] width 32 height 9
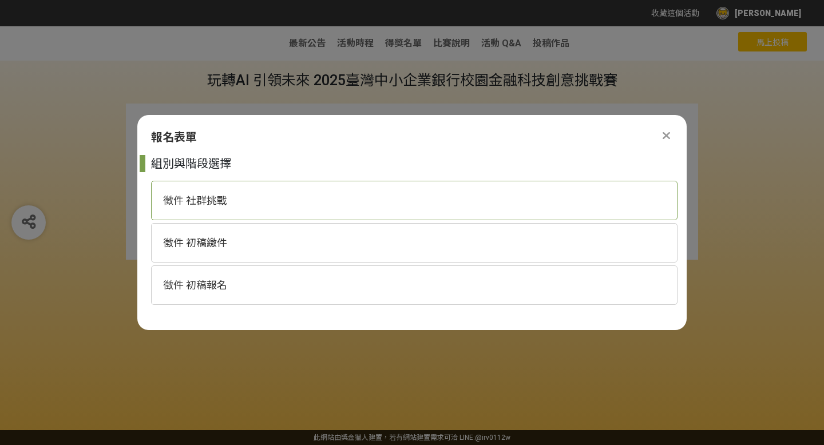
click at [397, 199] on div "徵件 社群挑戰" at bounding box center [414, 200] width 527 height 39
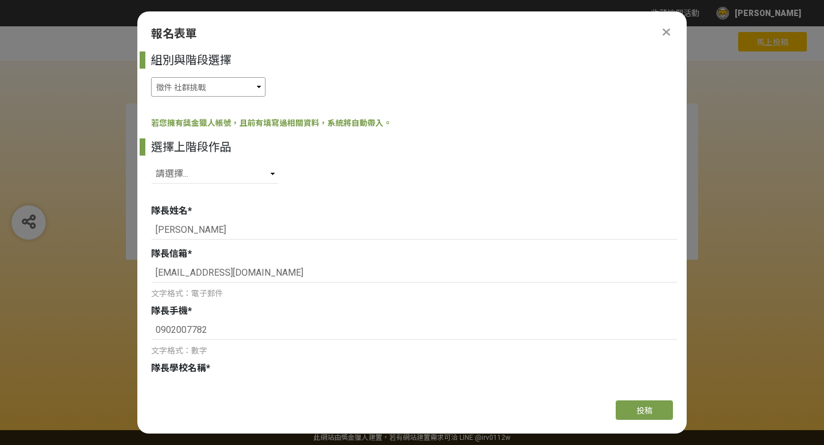
click at [226, 87] on select "徵件 社群挑戰 徵件 初稿繳件 徵件 初稿報名" at bounding box center [208, 86] width 114 height 19
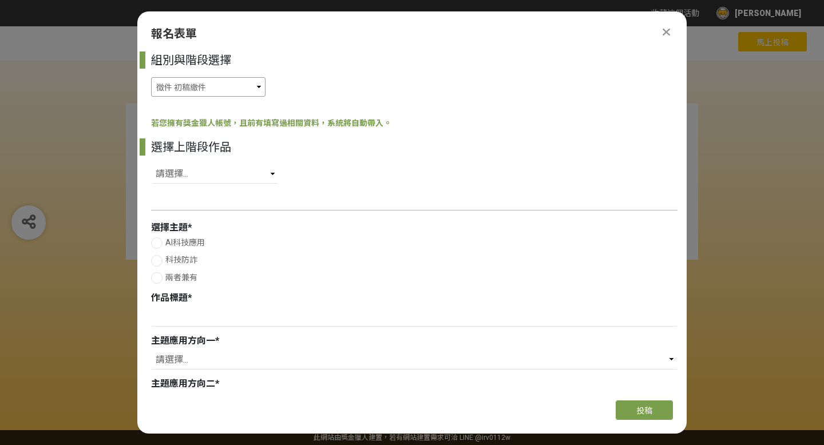
click at [224, 91] on select "徵件 社群挑戰 徵件 初稿繳件 徵件 初稿報名" at bounding box center [208, 86] width 114 height 19
select select "185368:185625"
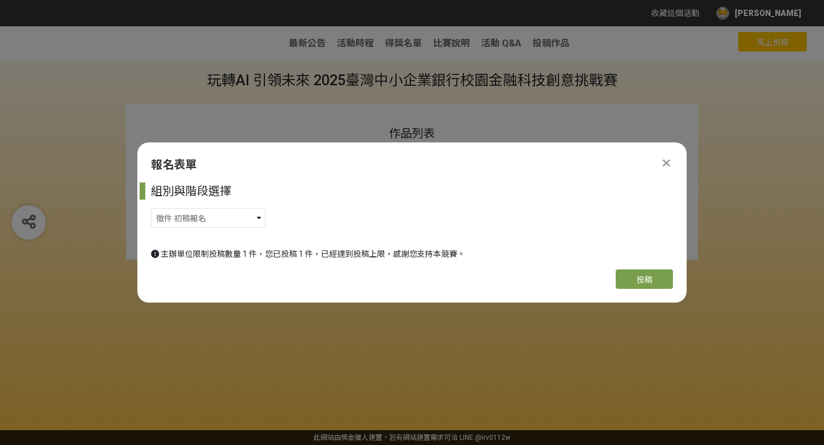
click at [667, 165] on icon at bounding box center [666, 162] width 7 height 11
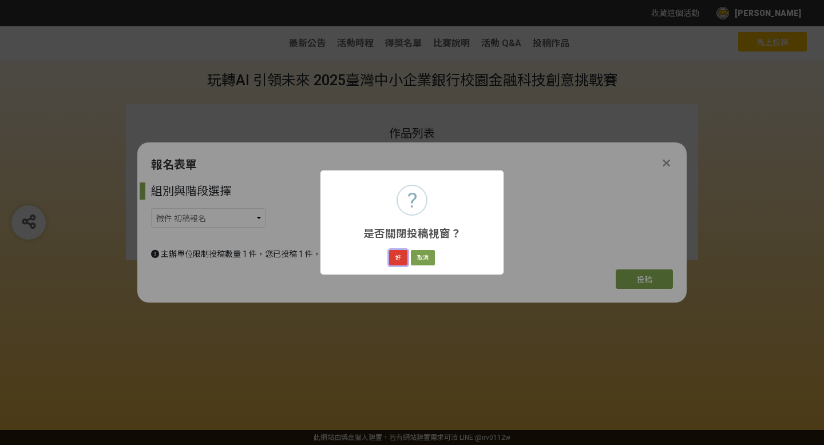
click at [402, 257] on button "好" at bounding box center [398, 258] width 18 height 16
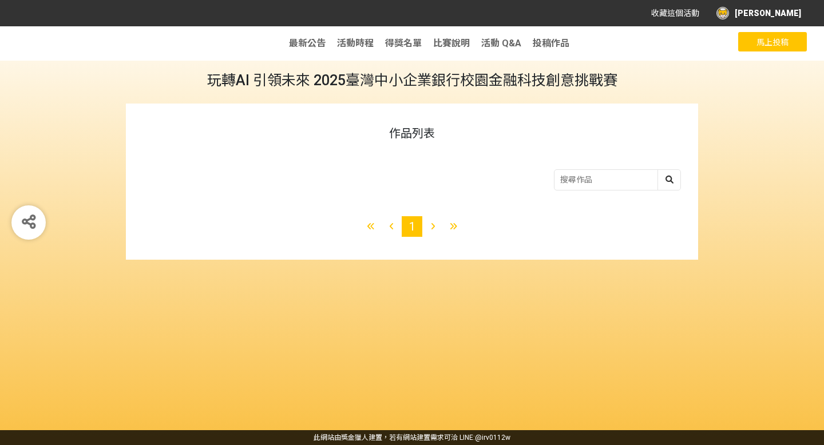
click at [315, 52] on div "最新公告" at bounding box center [307, 43] width 37 height 34
click at [313, 42] on span "最新公告" at bounding box center [307, 43] width 37 height 11
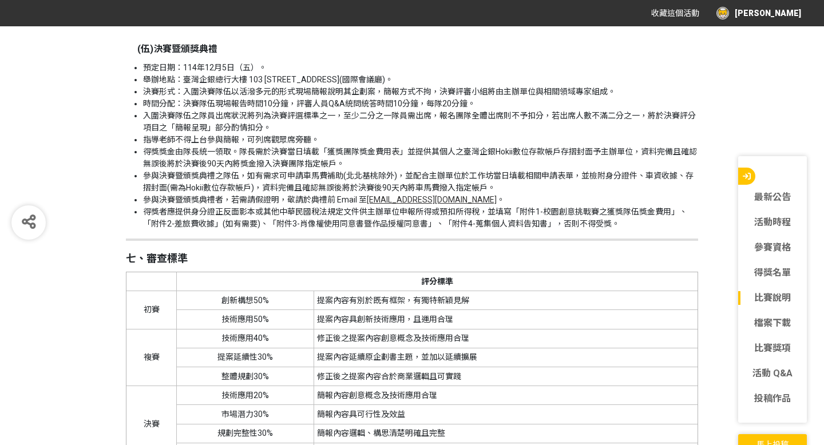
scroll to position [2191, 0]
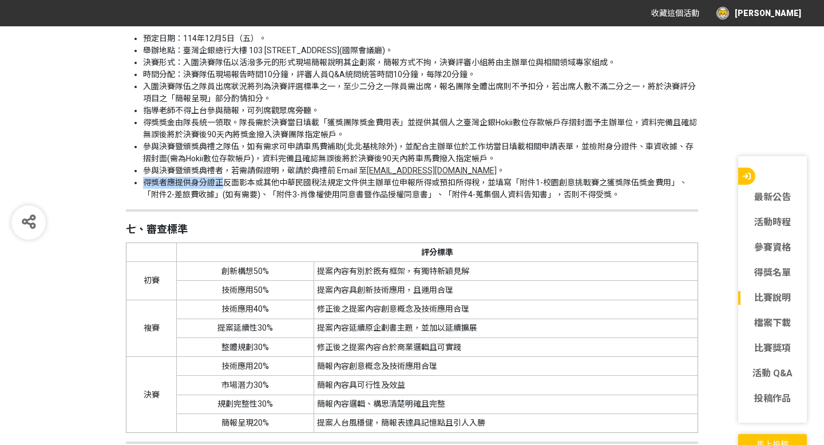
drag, startPoint x: 146, startPoint y: 181, endPoint x: 226, endPoint y: 181, distance: 79.6
click at [226, 182] on li "得獎者應提供身分證正反面影本或其他中華民國稅法規定文件供主辦單位申報所得或預扣所得稅，並填寫「附件1-校園創意挑戰賽之獲獎隊伍獎金費用」、「附件2-差旅費收據…" at bounding box center [420, 189] width 555 height 24
click at [233, 185] on li "得獎者應提供身分證正反面影本或其他中華民國稅法規定文件供主辦單位申報所得或預扣所得稅，並填寫「附件1-校園創意挑戰賽之獲獎隊伍獎金費用」、「附件2-差旅費收據…" at bounding box center [420, 189] width 555 height 24
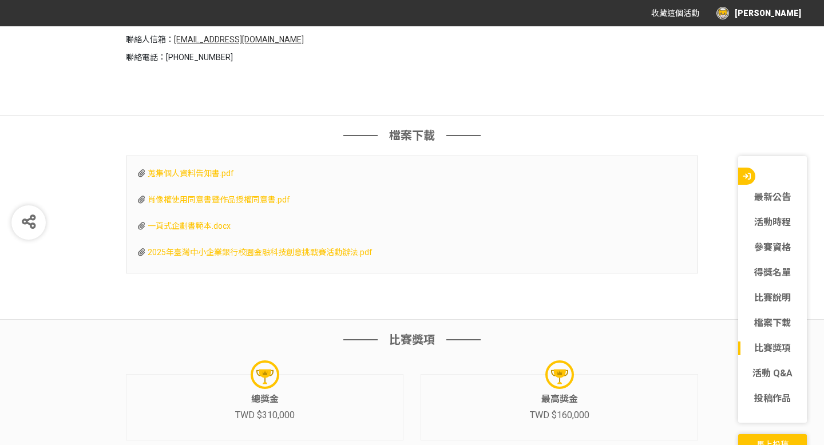
scroll to position [3331, 0]
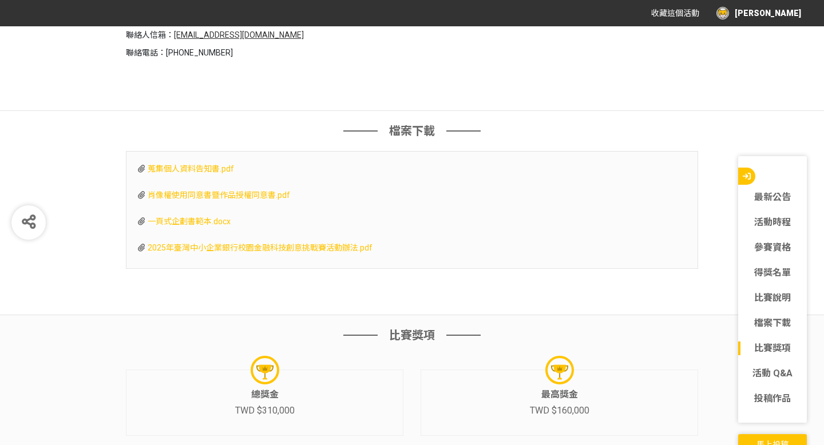
click at [210, 169] on span "蒐集個人資料告知書.pdf" at bounding box center [191, 168] width 86 height 9
click at [256, 193] on span "肖像權使用同意書暨作品授權同意書.pdf" at bounding box center [219, 195] width 143 height 9
click at [203, 220] on span "一頁式企劃書範本.docx" at bounding box center [189, 221] width 83 height 9
click at [214, 245] on span "2025年臺灣中小企業銀行校園金融科技創意挑戰賽活動辦法.pdf" at bounding box center [260, 247] width 225 height 9
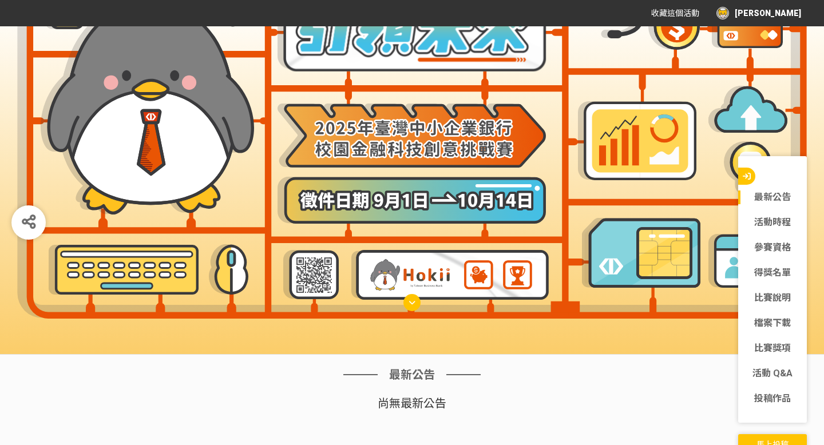
scroll to position [0, 0]
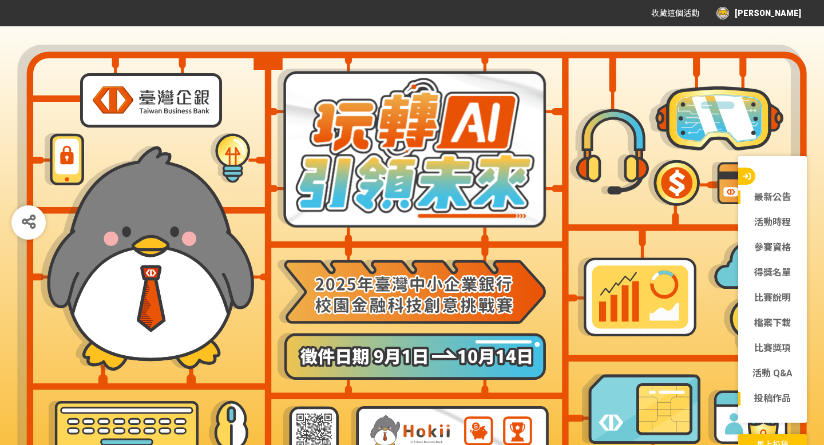
click at [775, 401] on link "投稿作品" at bounding box center [772, 399] width 69 height 14
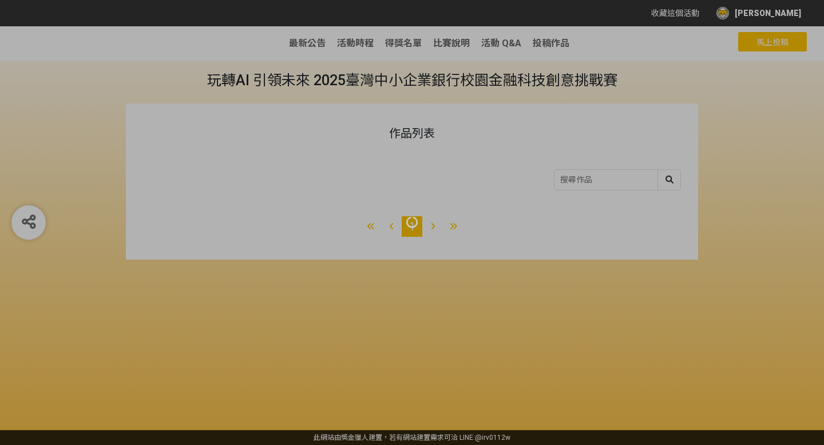
click at [771, 48] on button "馬上投稿" at bounding box center [772, 41] width 69 height 19
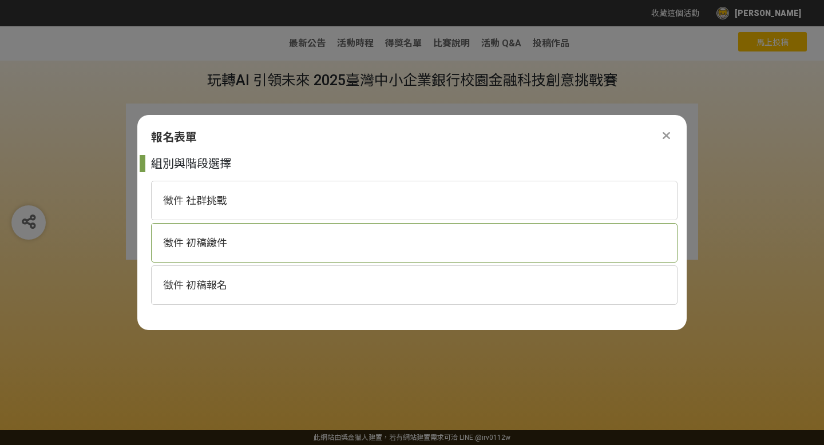
click at [313, 238] on div "徵件 初稿繳件" at bounding box center [414, 242] width 527 height 39
select select "185368:185627"
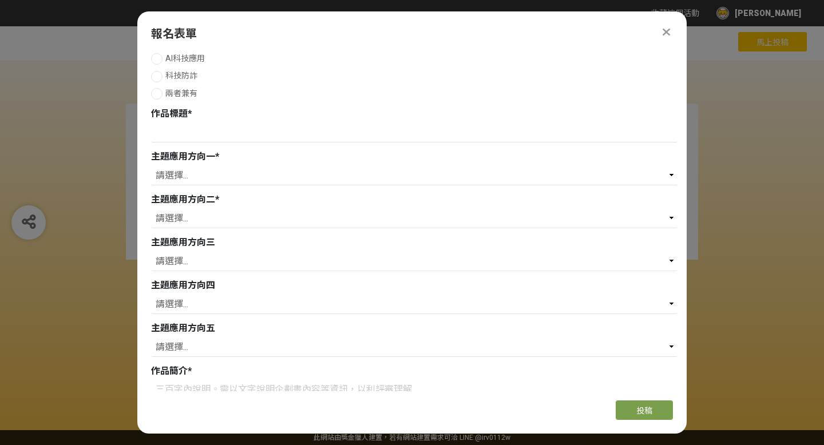
scroll to position [185, 0]
click at [531, 183] on select "請選擇... 存款 個人金融 企業金融 外匯 理財 電子支付 個人網路銀行 企業網路銀行 行動銀行APP 風控法遵 信用卡 內部管理 流程優化 內部訓練 保險…" at bounding box center [414, 174] width 527 height 19
select select "信用卡"
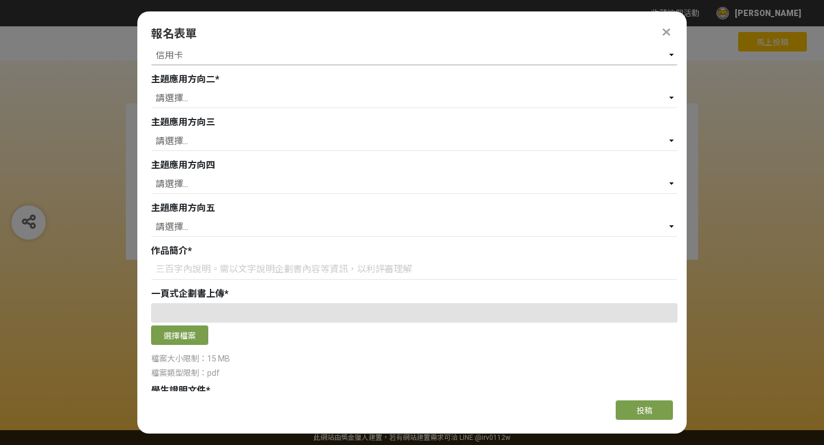
scroll to position [0, 0]
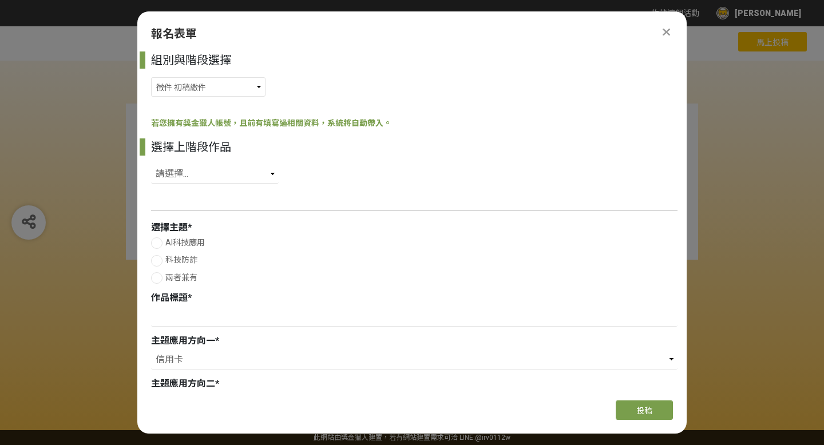
click at [666, 32] on icon at bounding box center [666, 31] width 7 height 11
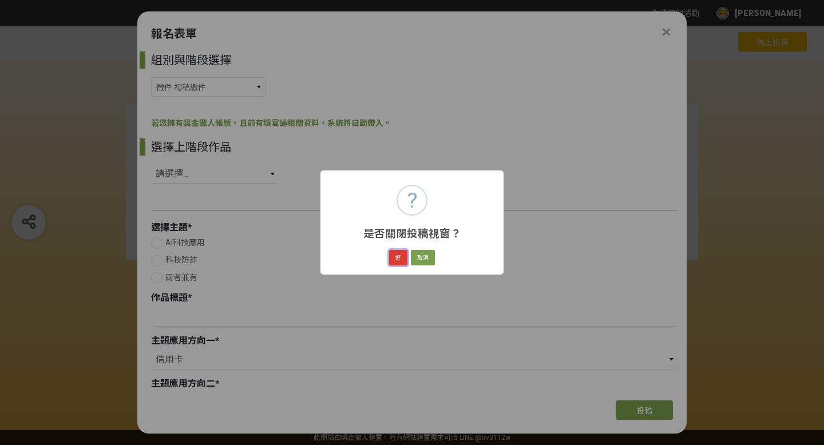
click at [393, 260] on button "好" at bounding box center [398, 258] width 18 height 16
